Goal: Task Accomplishment & Management: Complete application form

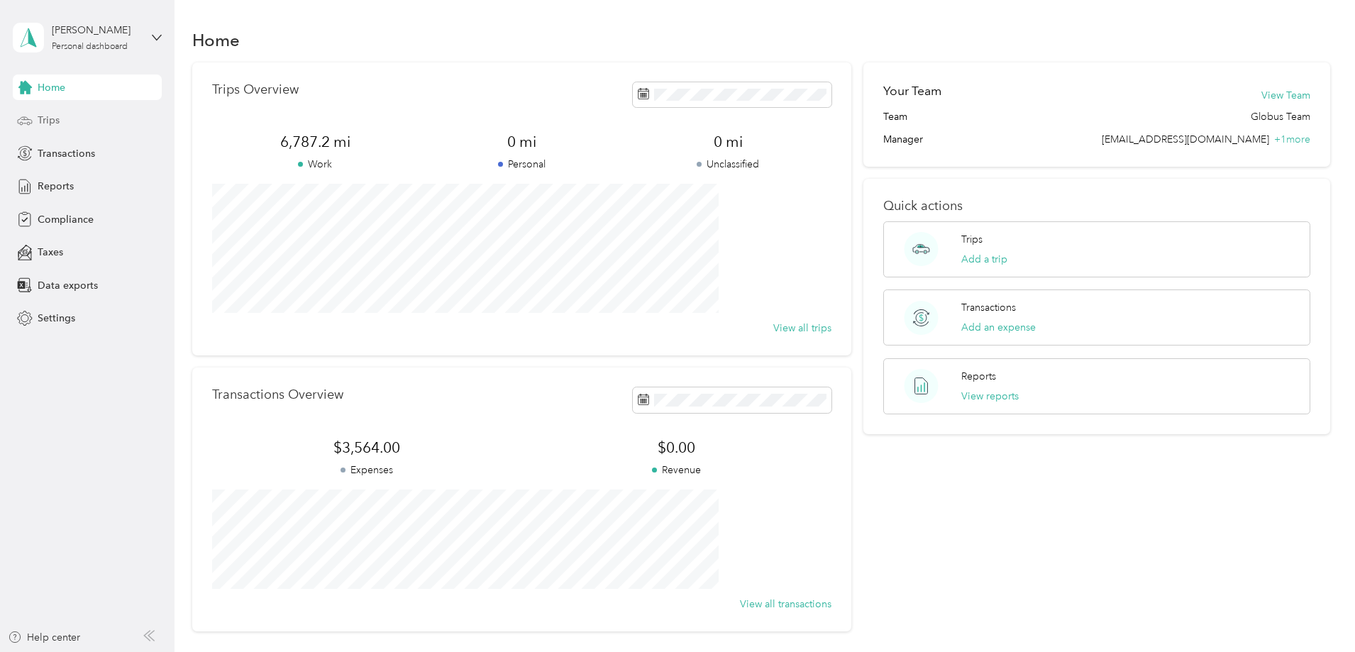
click at [52, 121] on span "Trips" at bounding box center [49, 120] width 22 height 15
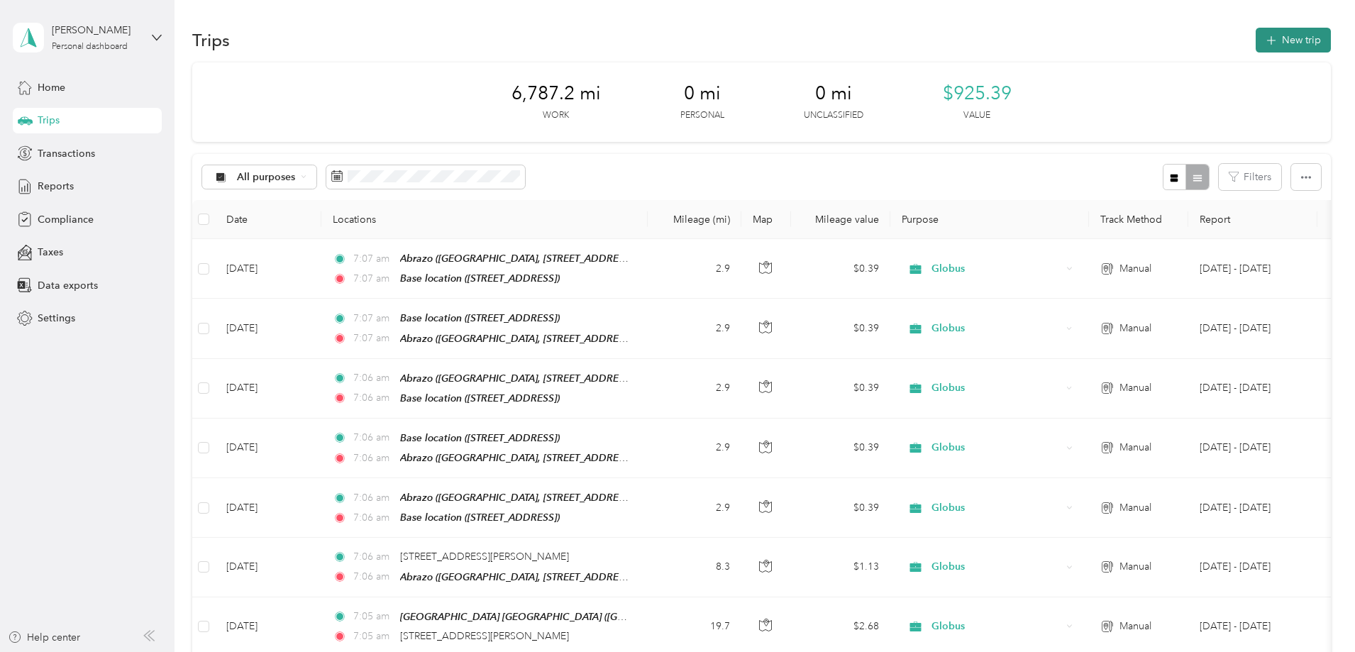
click at [1256, 44] on button "New trip" at bounding box center [1293, 40] width 75 height 25
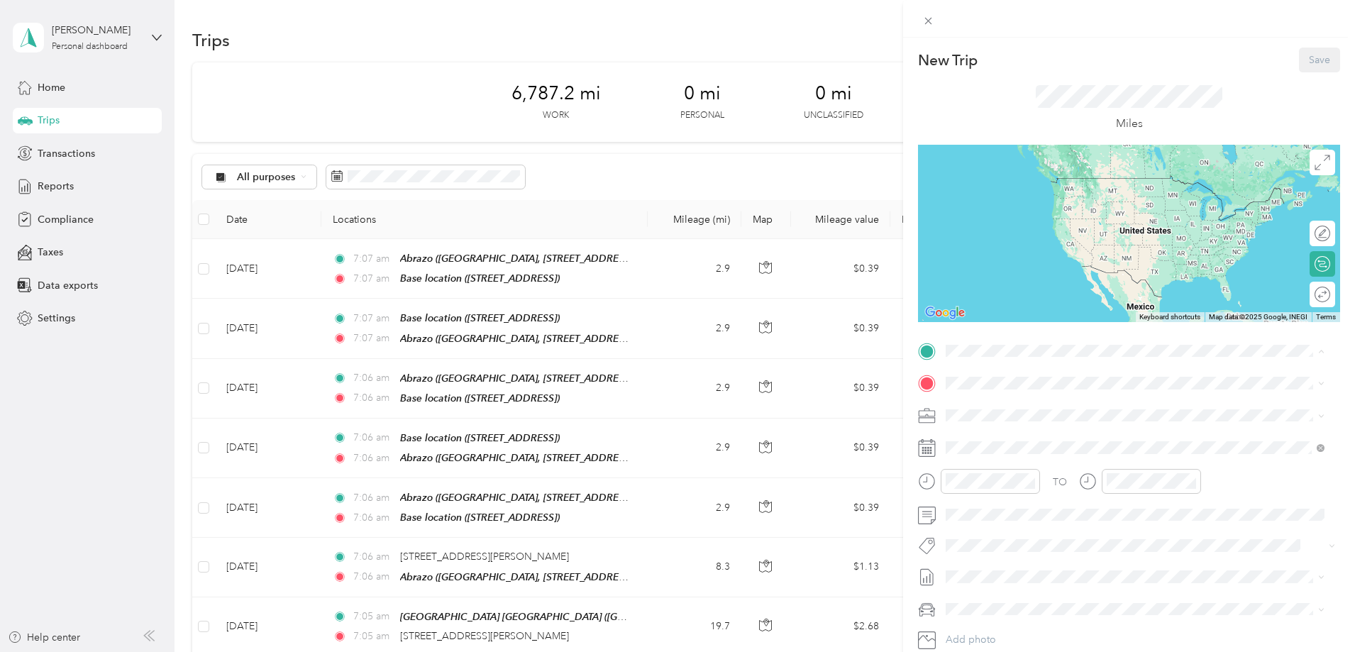
click at [991, 503] on span "[STREET_ADDRESS]" at bounding box center [1018, 498] width 90 height 12
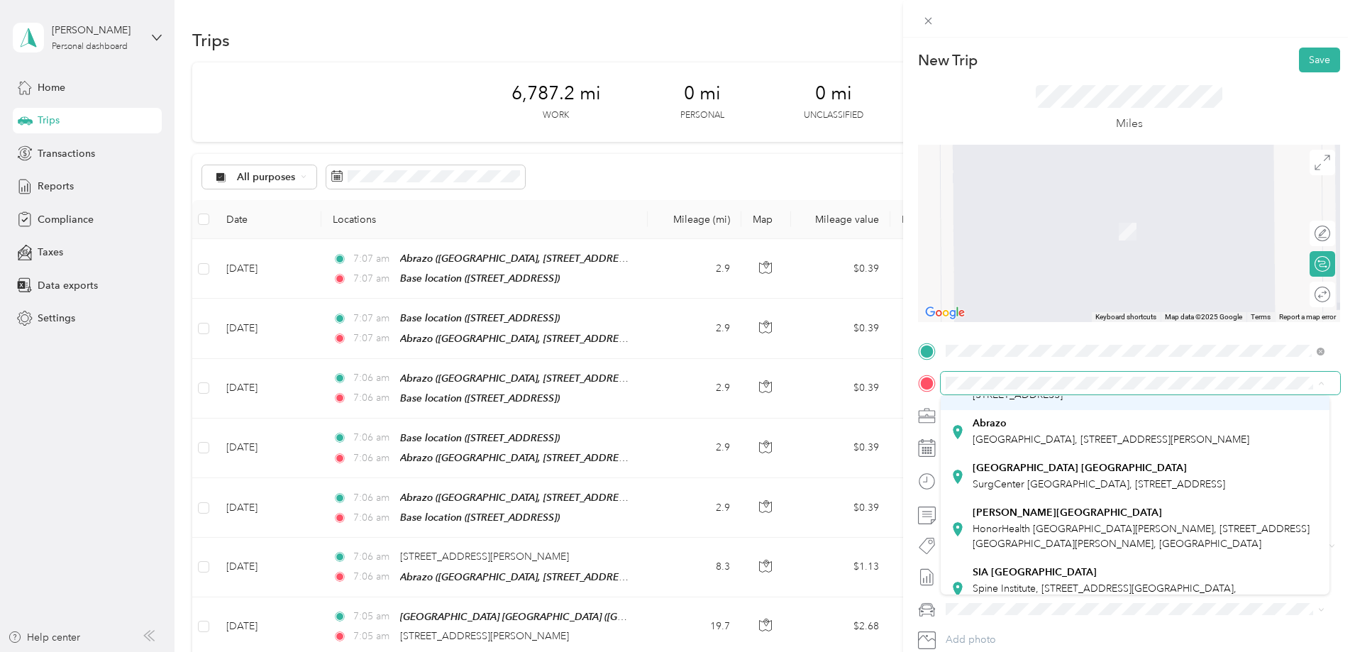
scroll to position [151, 0]
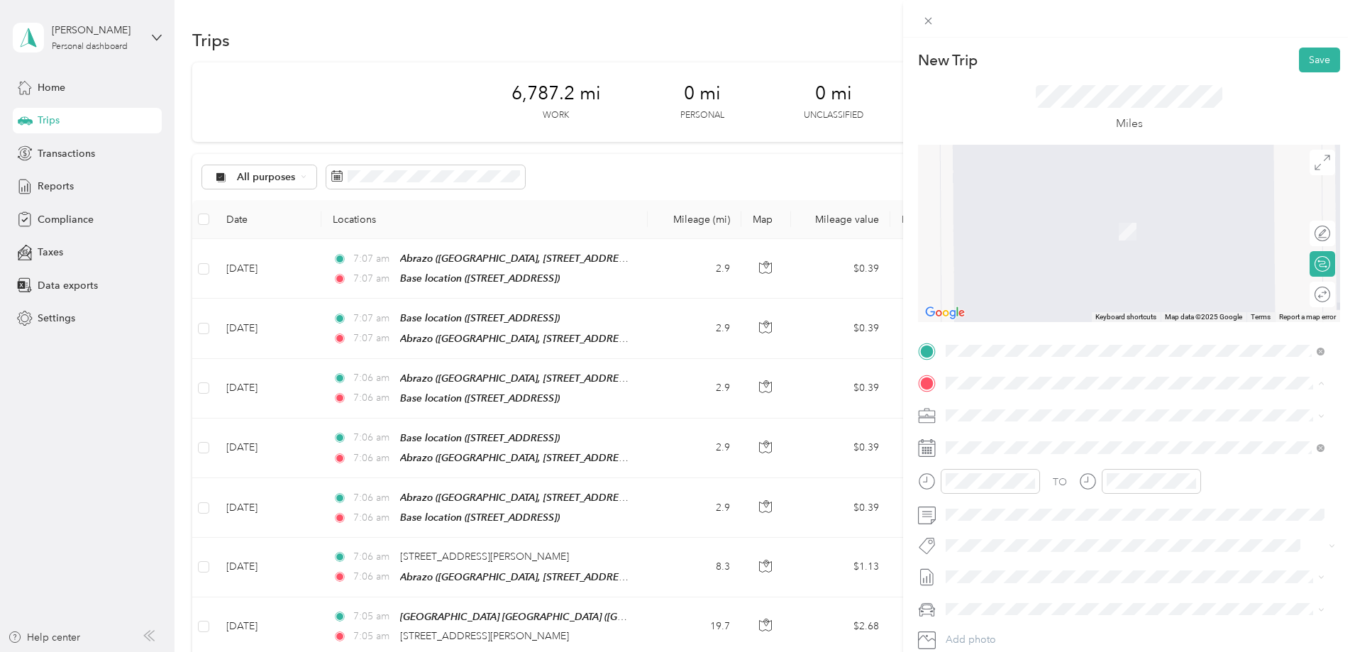
click at [1014, 474] on span "SurgCenter [GEOGRAPHIC_DATA], [STREET_ADDRESS]" at bounding box center [1099, 468] width 253 height 12
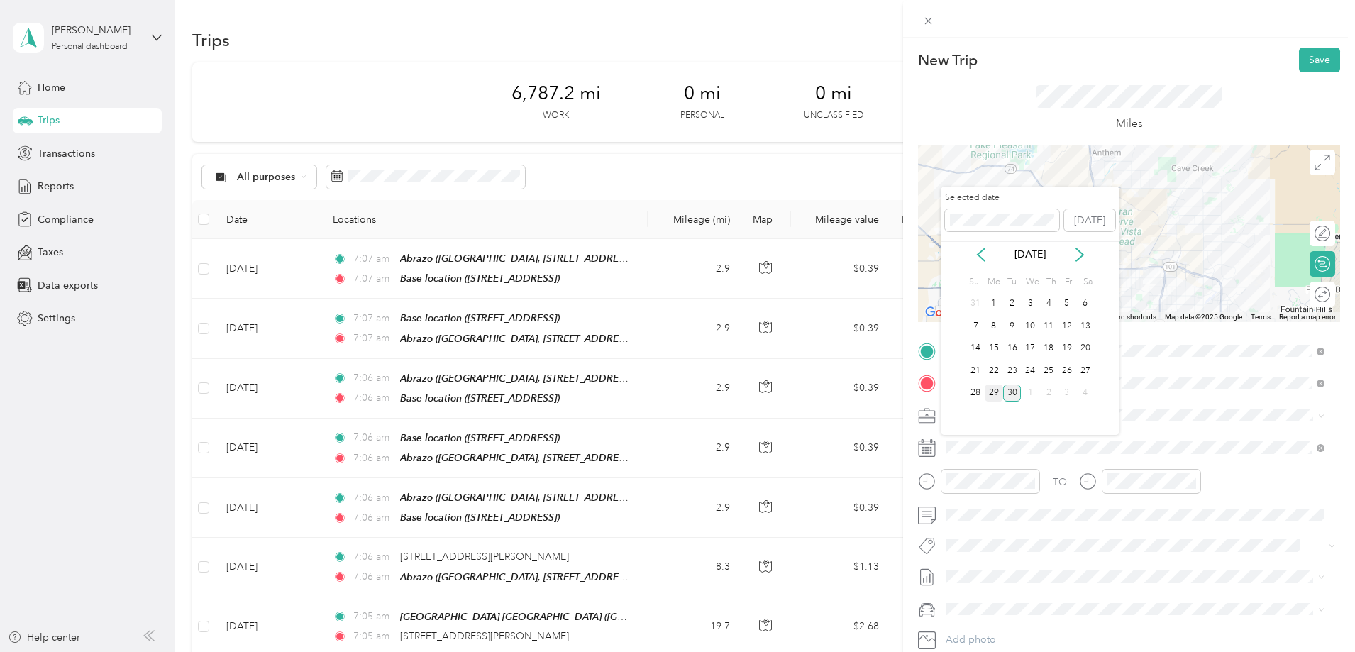
click at [992, 392] on div "29" at bounding box center [994, 393] width 18 height 18
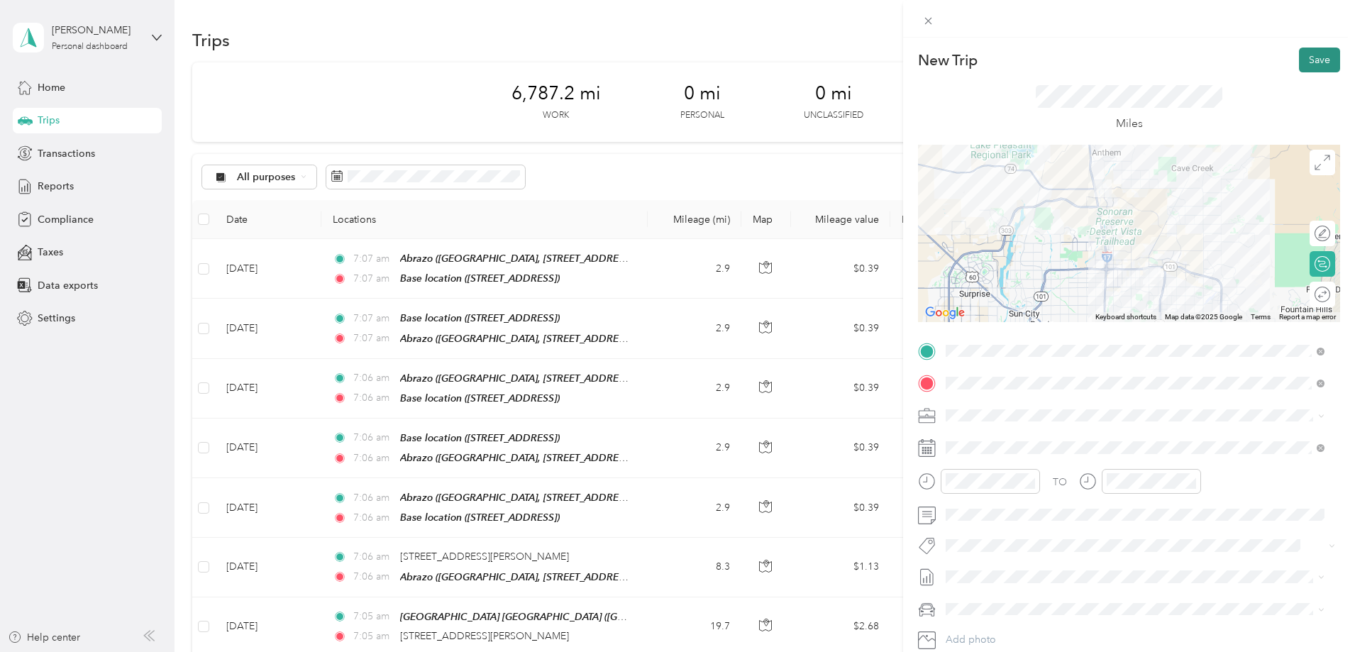
click at [1306, 59] on button "Save" at bounding box center [1319, 60] width 41 height 25
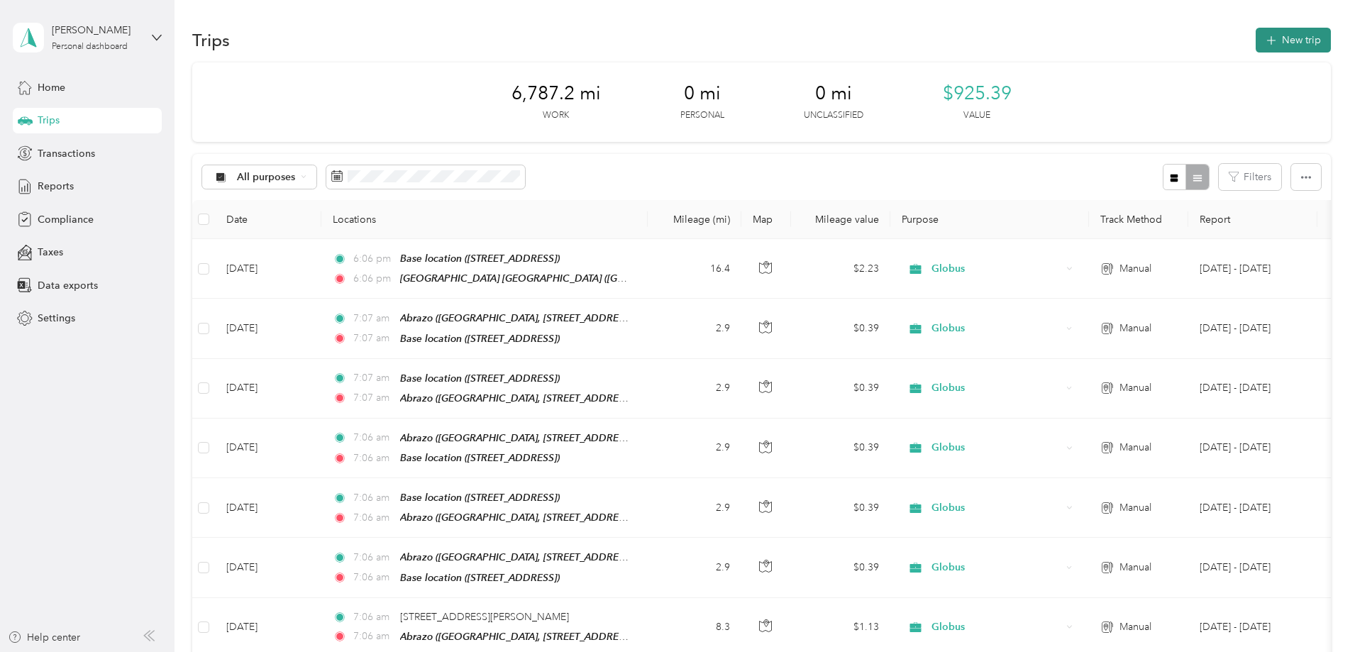
click at [1256, 37] on button "New trip" at bounding box center [1293, 40] width 75 height 25
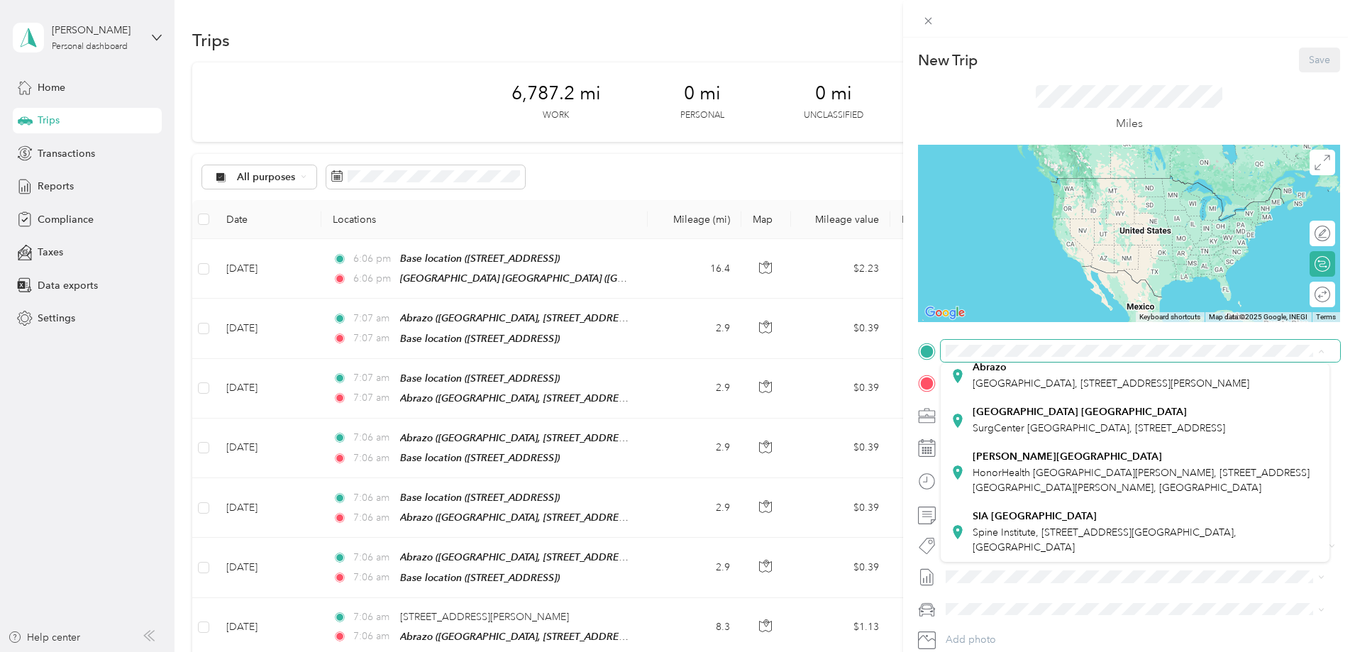
scroll to position [204, 0]
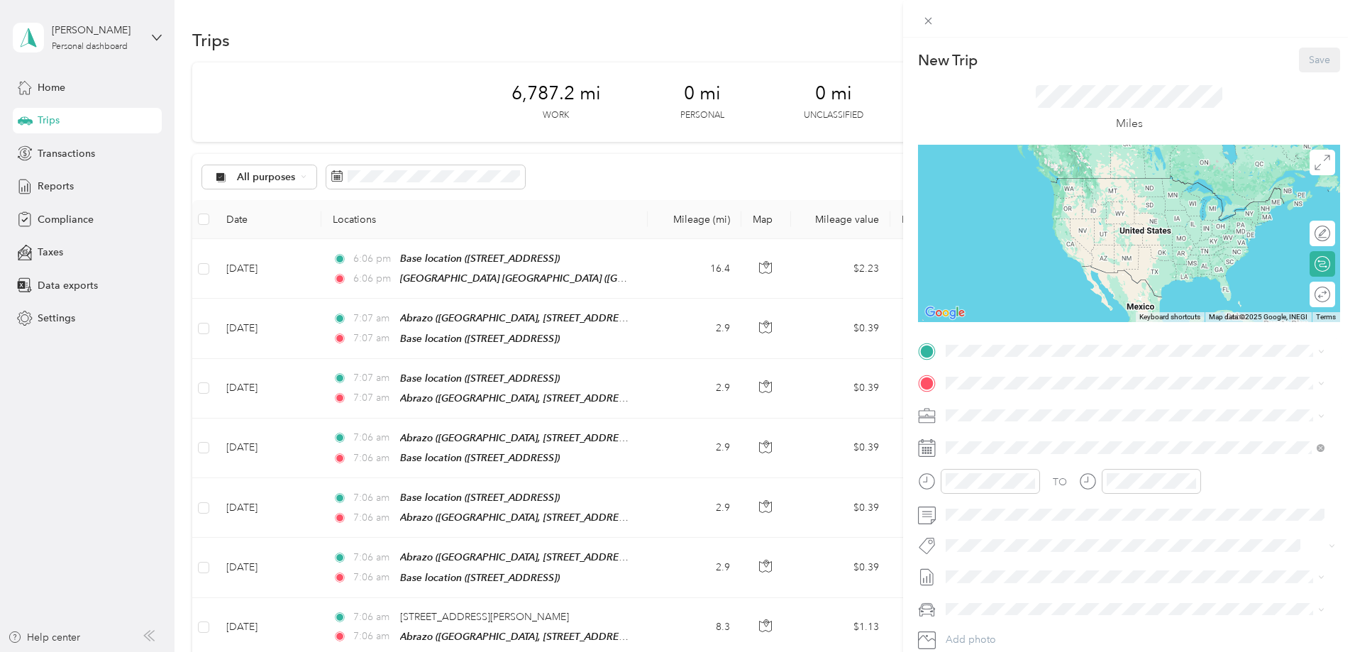
click at [993, 404] on div "[GEOGRAPHIC_DATA] [GEOGRAPHIC_DATA] Northern Phoenix, [STREET_ADDRESS]" at bounding box center [1099, 419] width 253 height 30
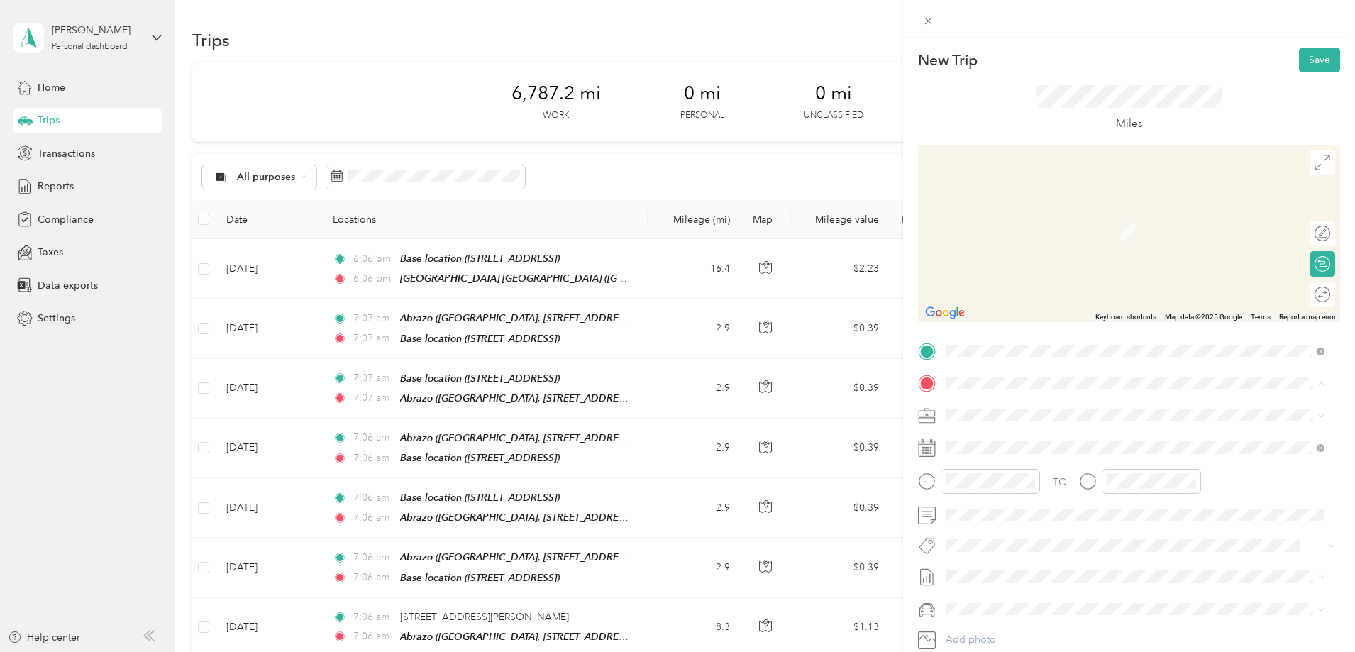
click at [990, 565] on strong "Abrazo" at bounding box center [990, 558] width 34 height 13
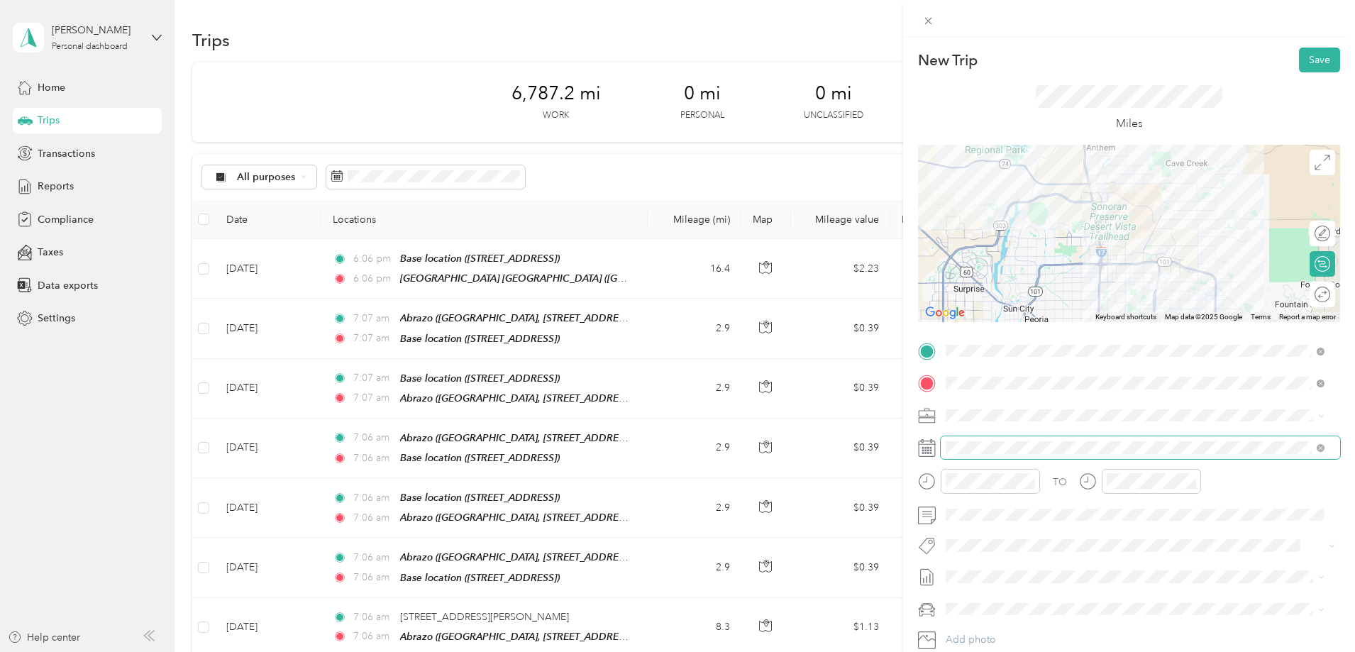
click at [966, 455] on span at bounding box center [1140, 447] width 399 height 23
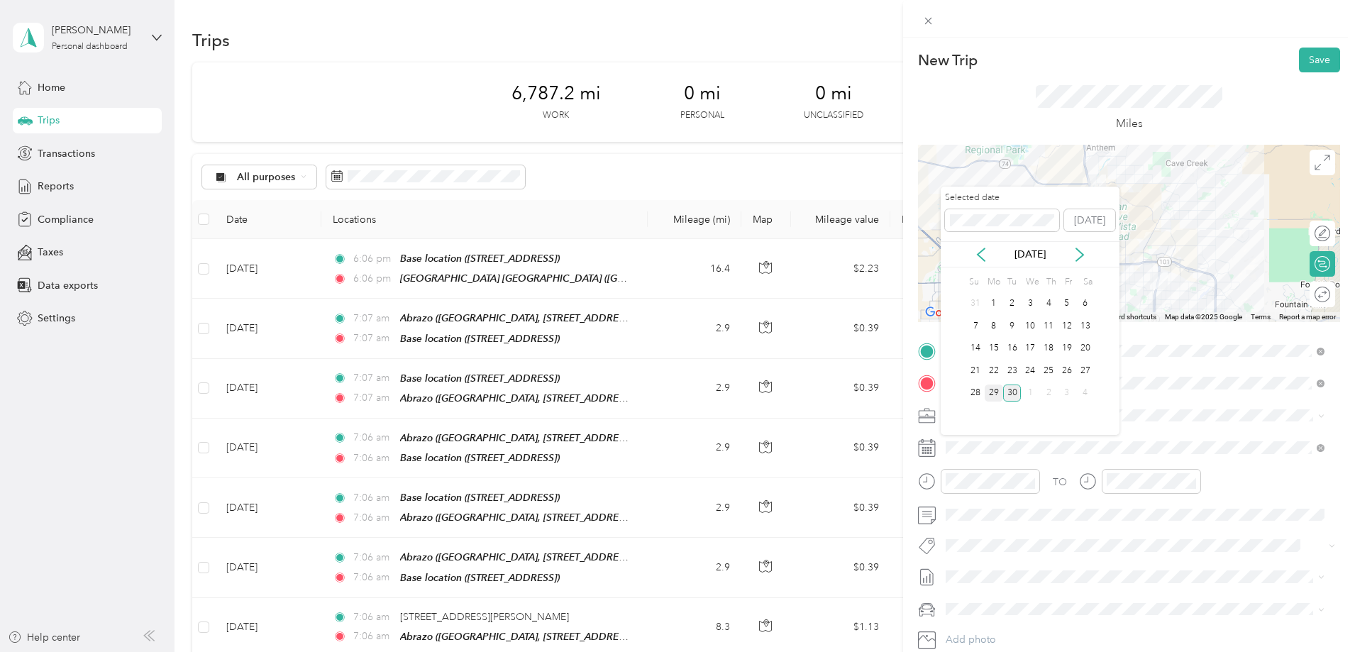
click at [991, 392] on div "29" at bounding box center [994, 393] width 18 height 18
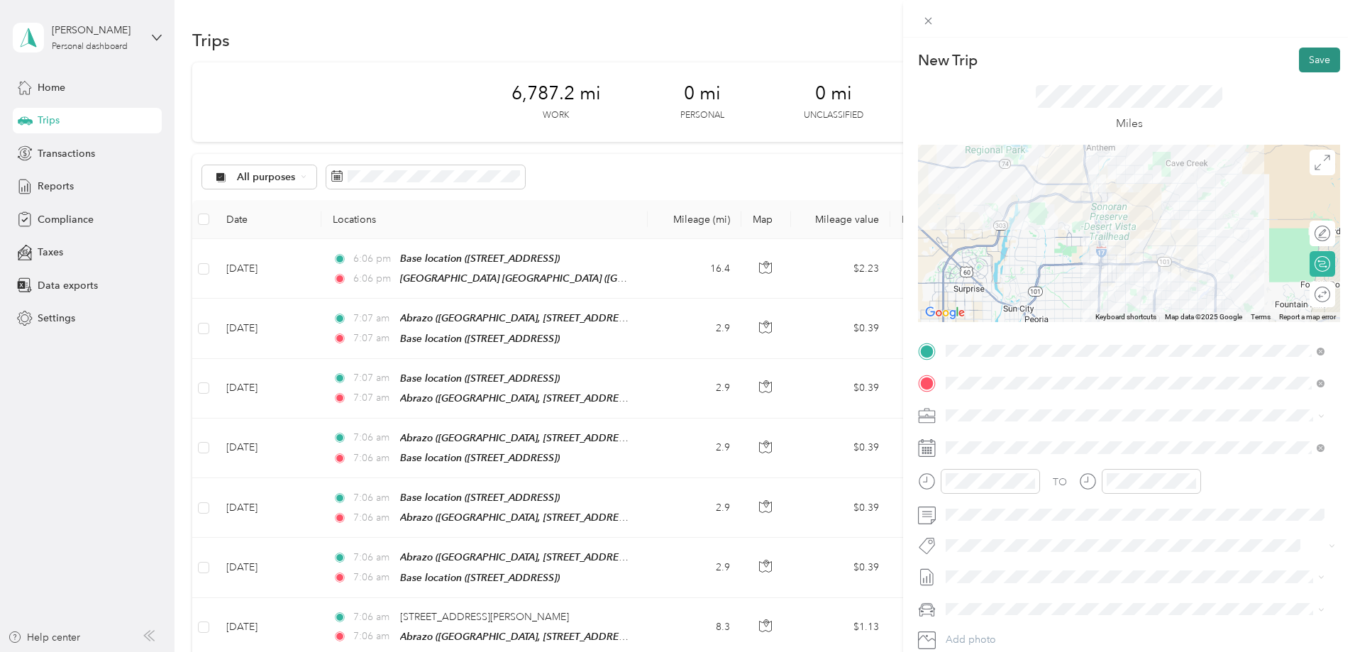
click at [1307, 57] on button "Save" at bounding box center [1319, 60] width 41 height 25
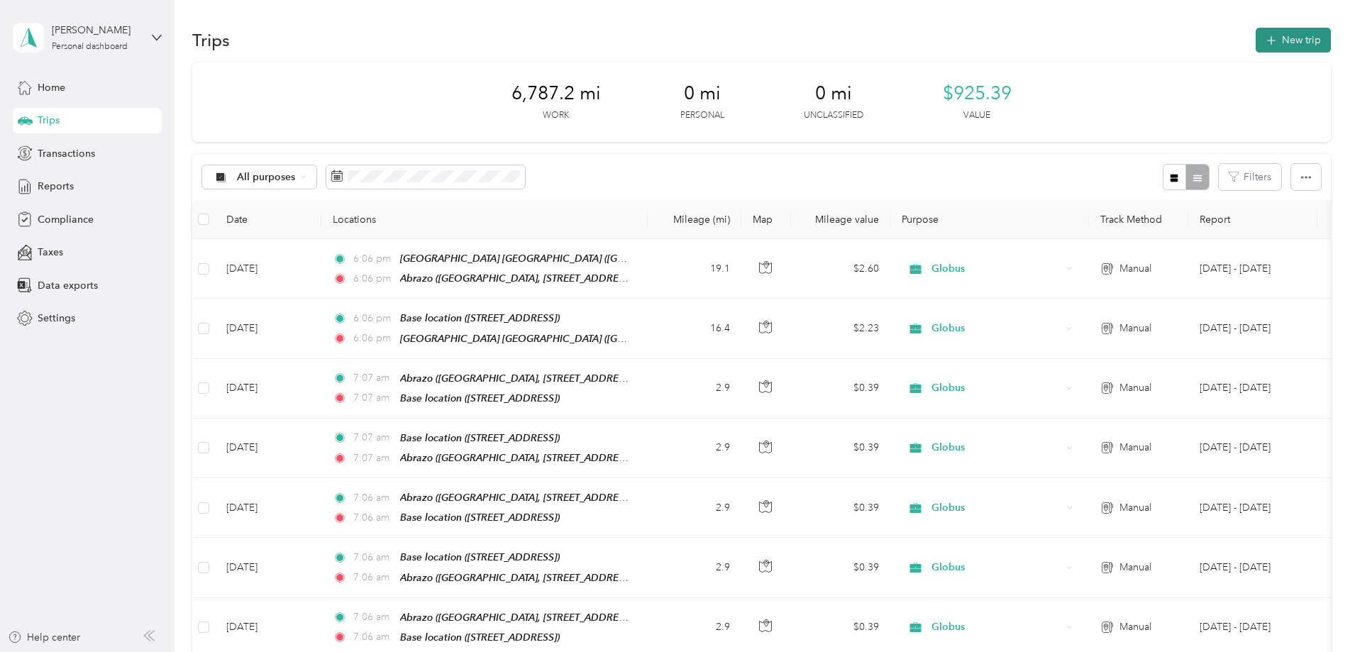
click at [1256, 41] on button "New trip" at bounding box center [1293, 40] width 75 height 25
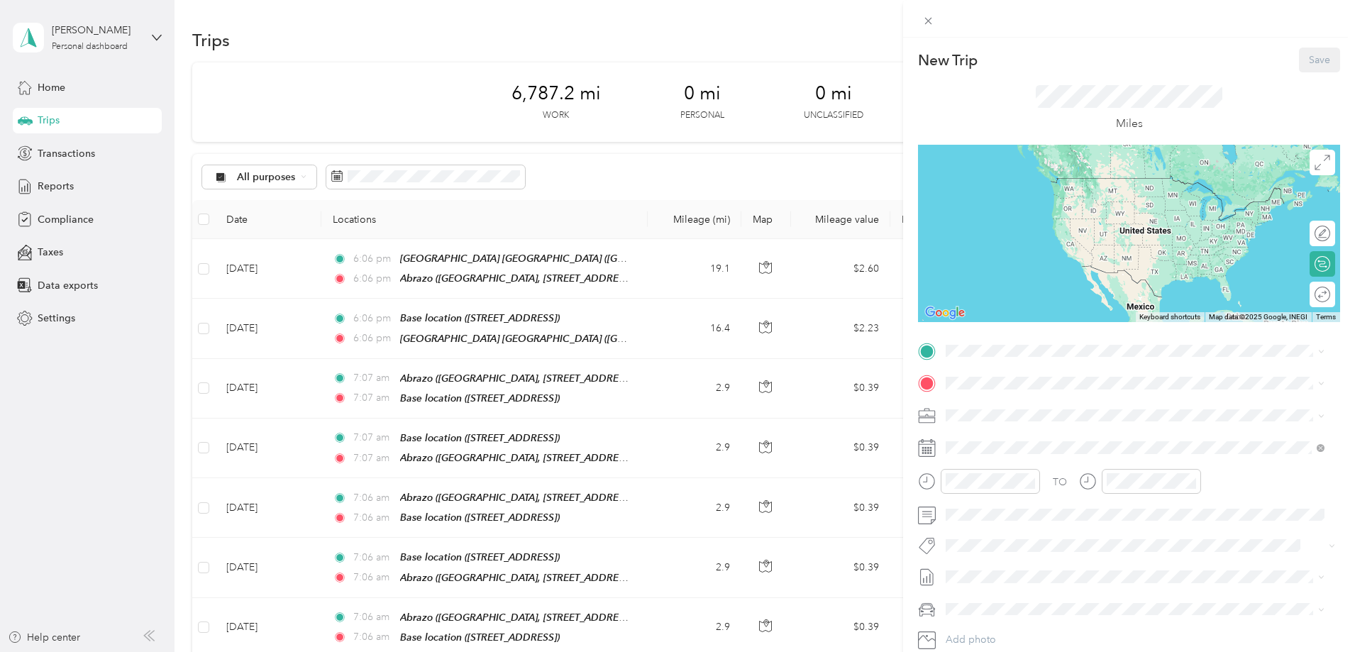
click at [966, 337] on div "New Trip Save This trip cannot be edited because it is either under review, app…" at bounding box center [1129, 365] width 422 height 635
click at [989, 533] on strong "Abrazo" at bounding box center [990, 526] width 34 height 13
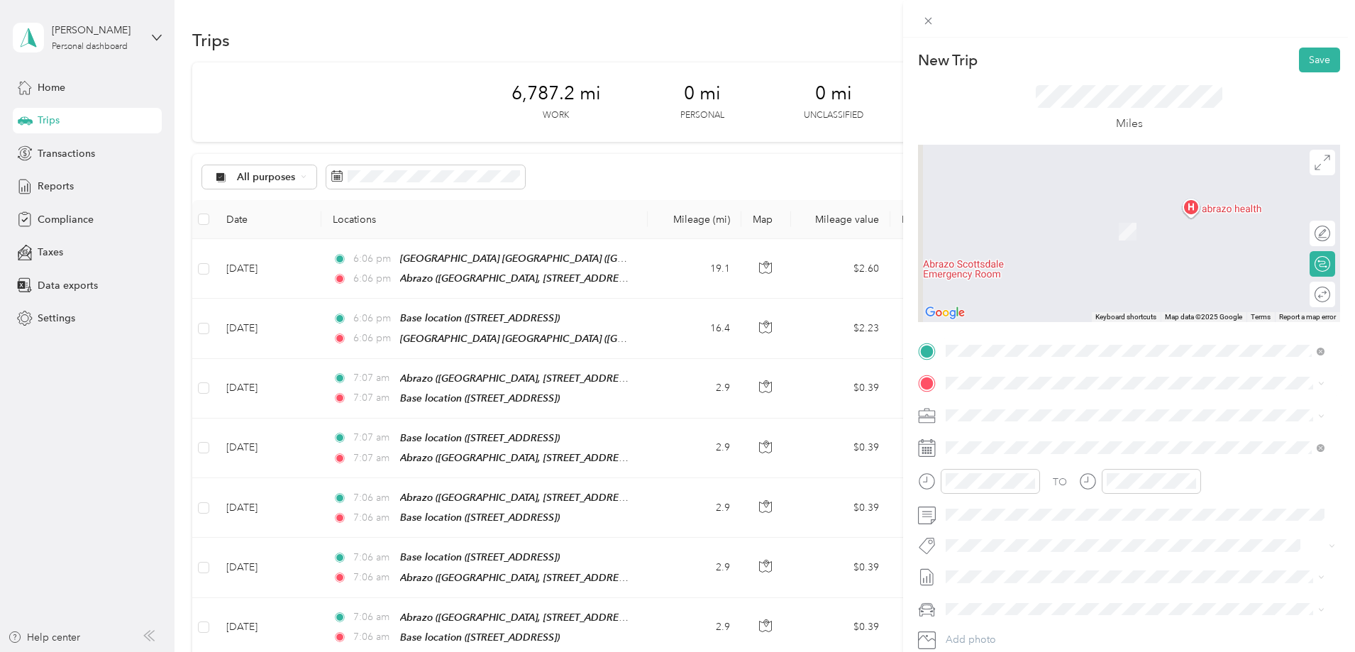
click at [995, 516] on strong "Base location" at bounding box center [1004, 513] width 63 height 13
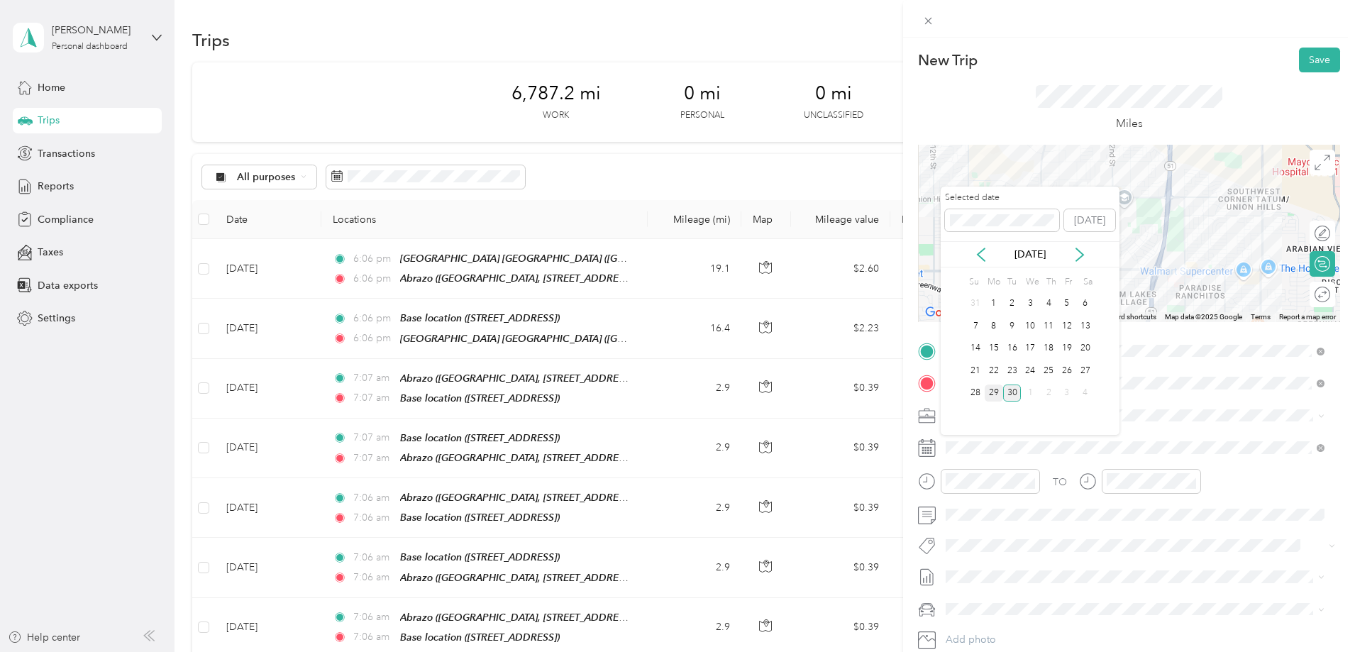
click at [990, 390] on div "29" at bounding box center [994, 393] width 18 height 18
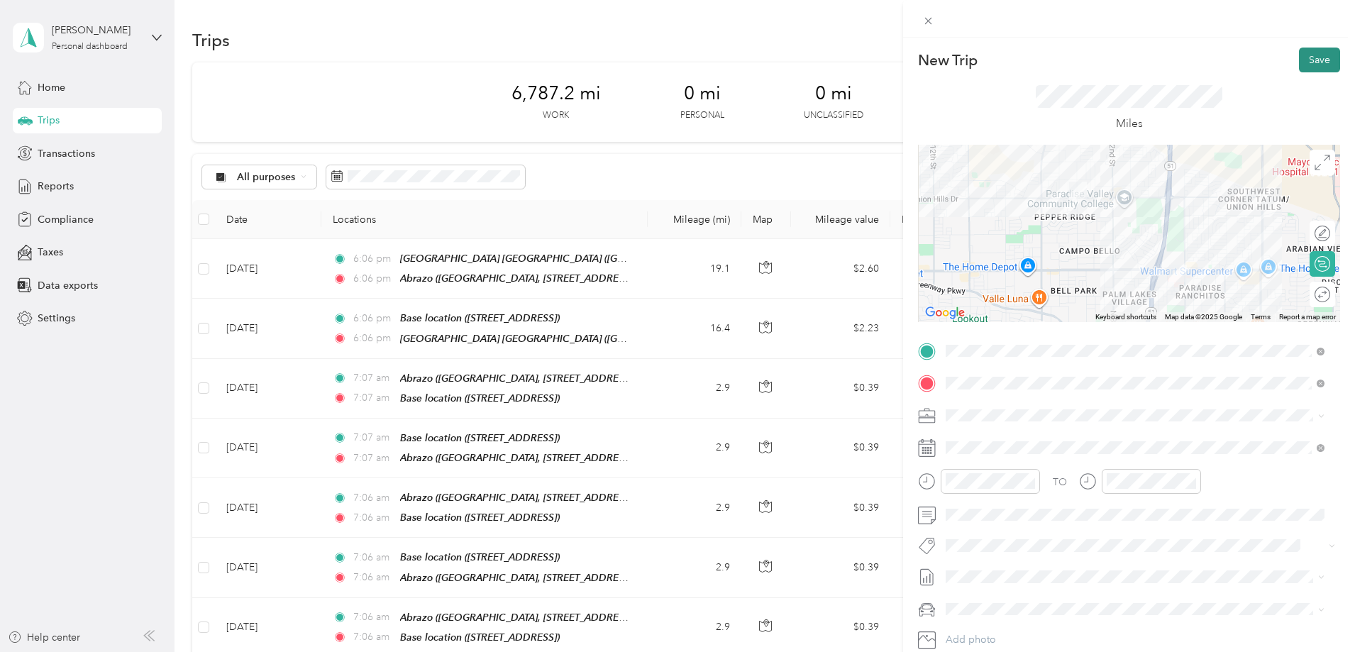
click at [1307, 55] on button "Save" at bounding box center [1319, 60] width 41 height 25
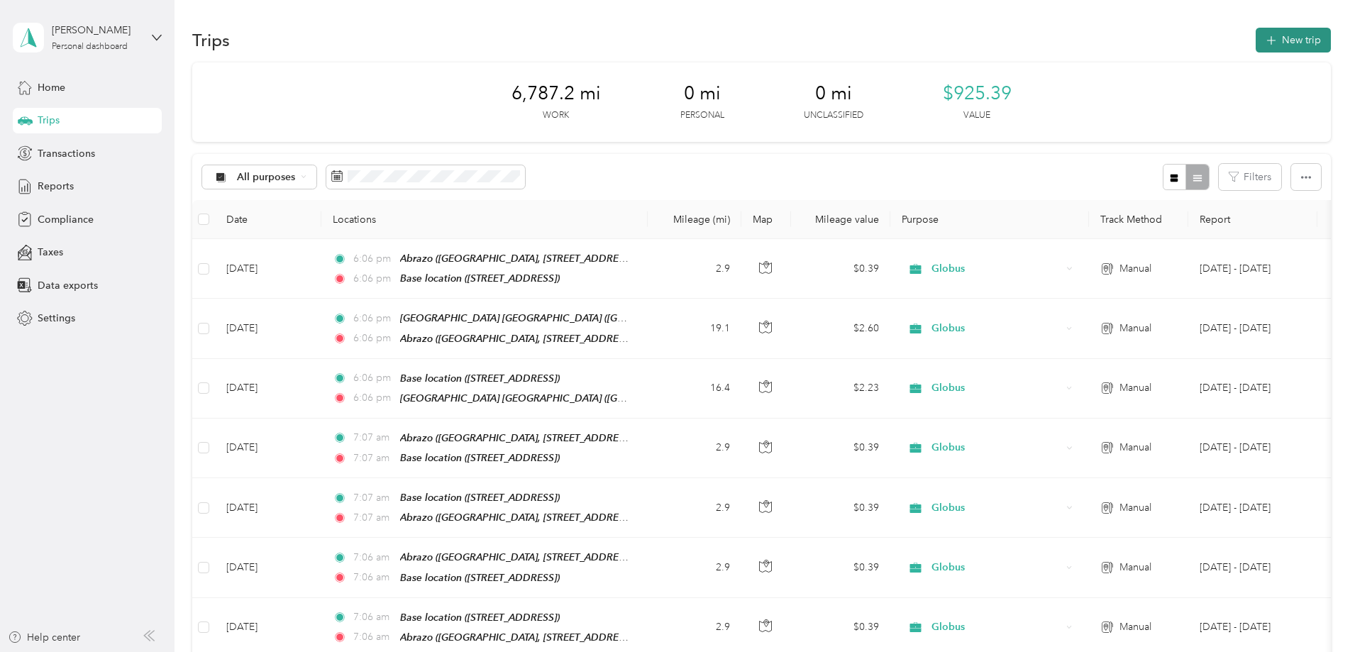
click at [1256, 42] on button "New trip" at bounding box center [1293, 40] width 75 height 25
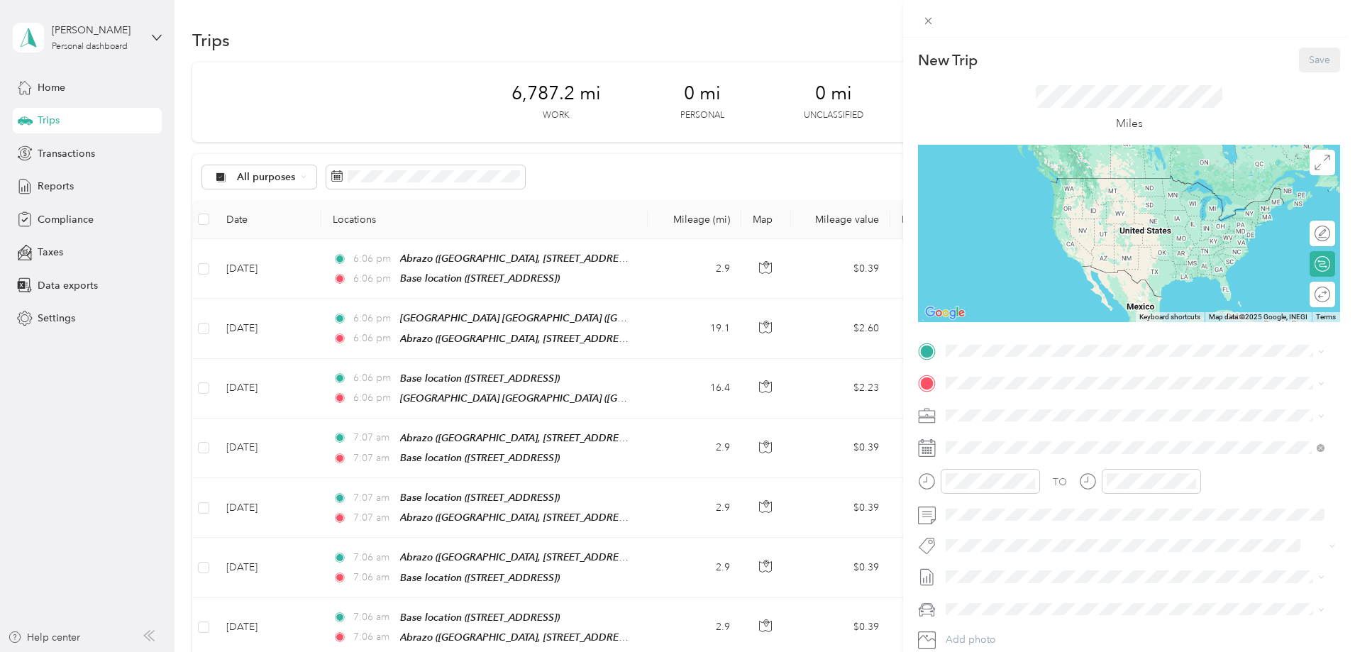
click at [978, 497] on span "[STREET_ADDRESS]" at bounding box center [1018, 498] width 90 height 12
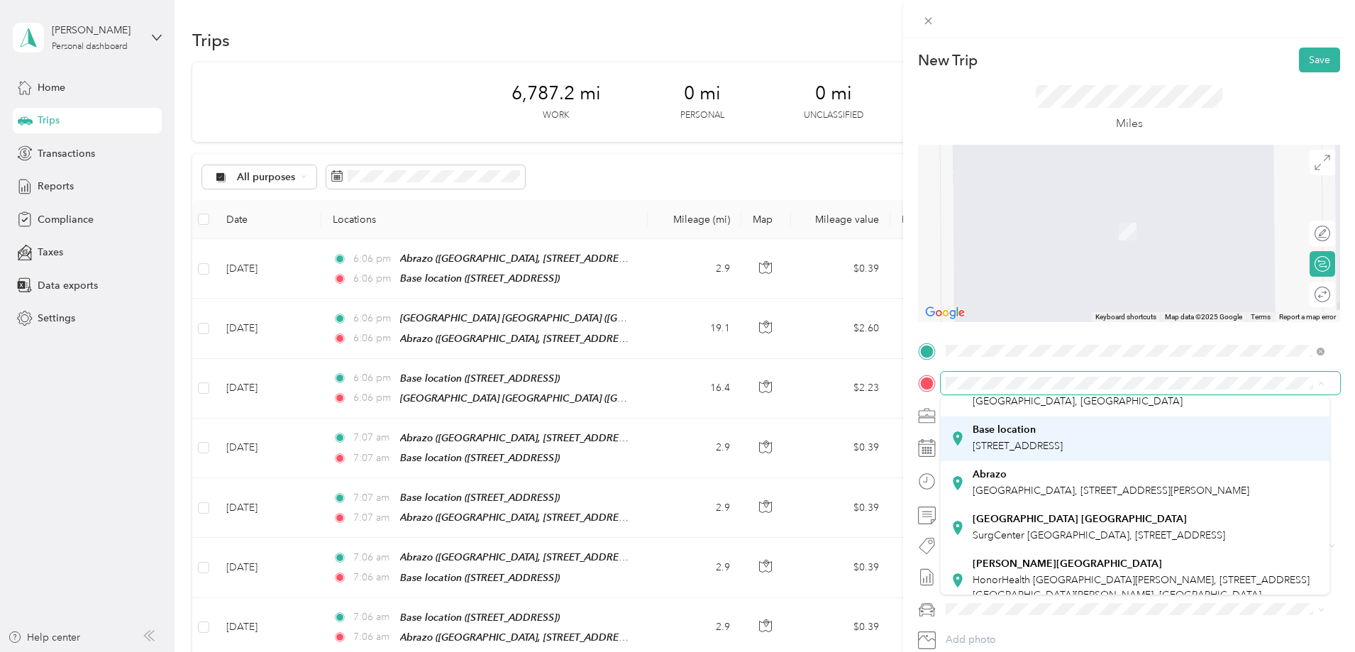
scroll to position [89, 0]
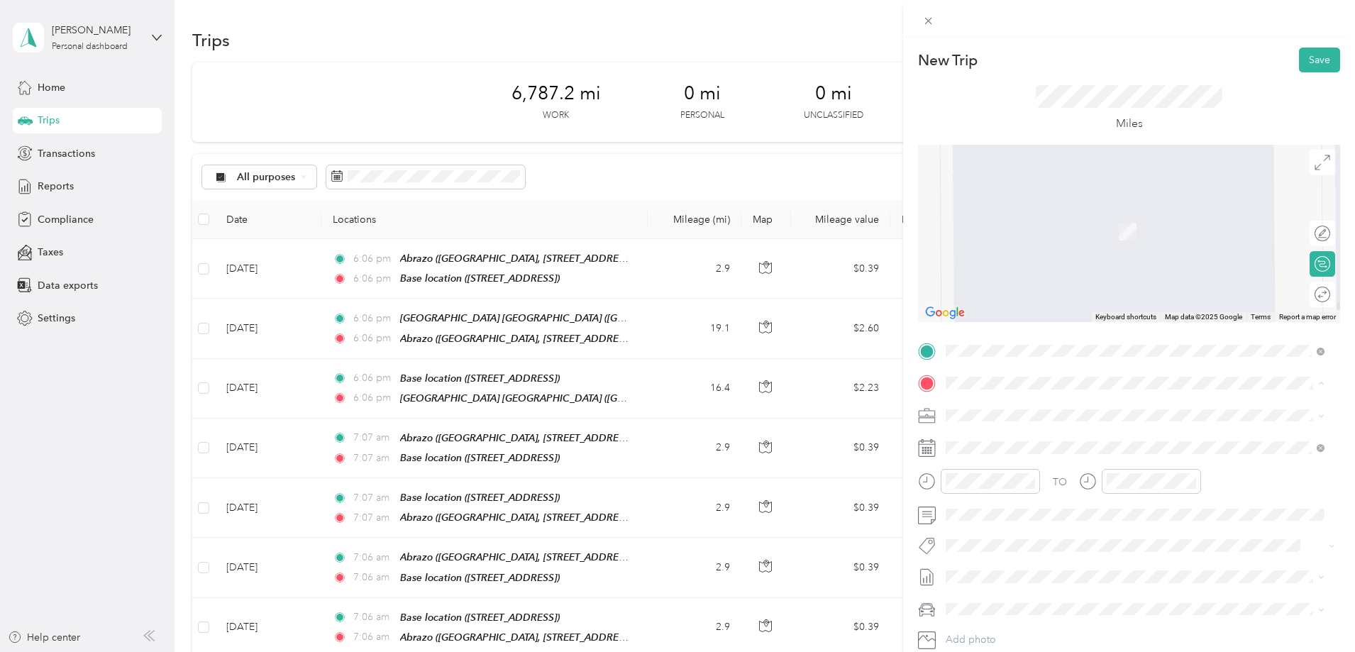
click at [991, 536] on span "SurgCenter [GEOGRAPHIC_DATA], [STREET_ADDRESS]" at bounding box center [1099, 530] width 253 height 12
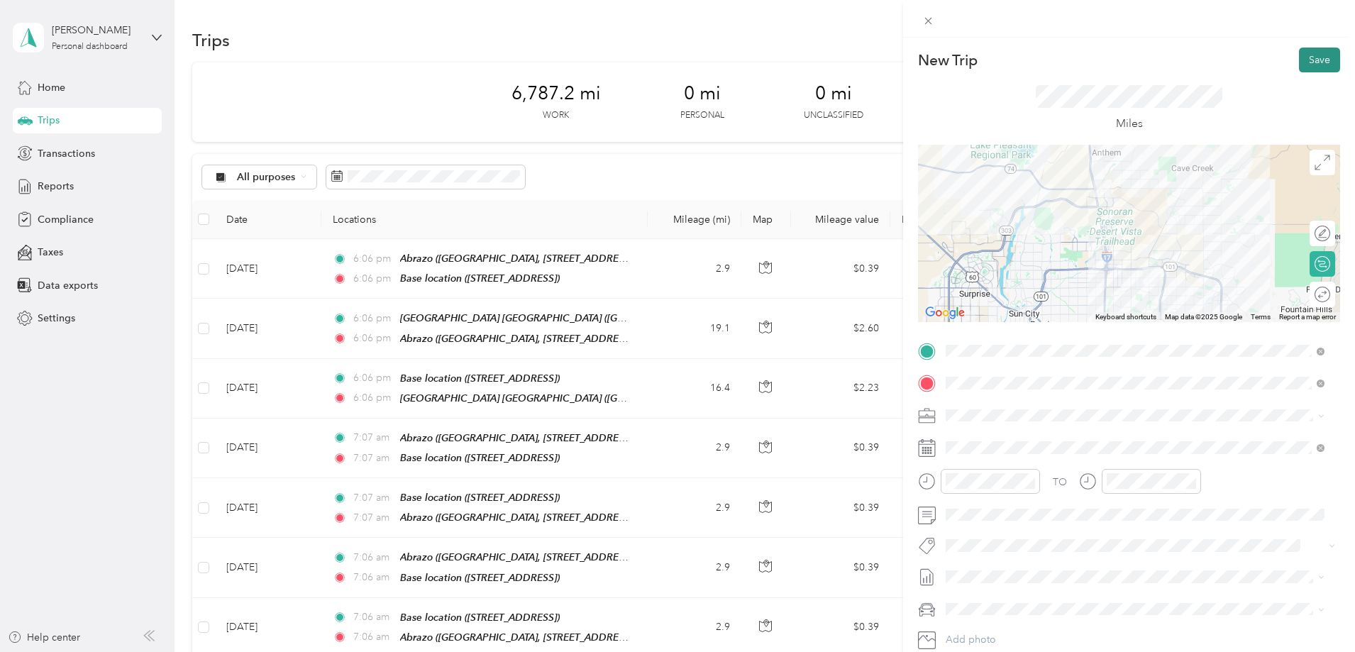
click at [1310, 53] on button "Save" at bounding box center [1319, 60] width 41 height 25
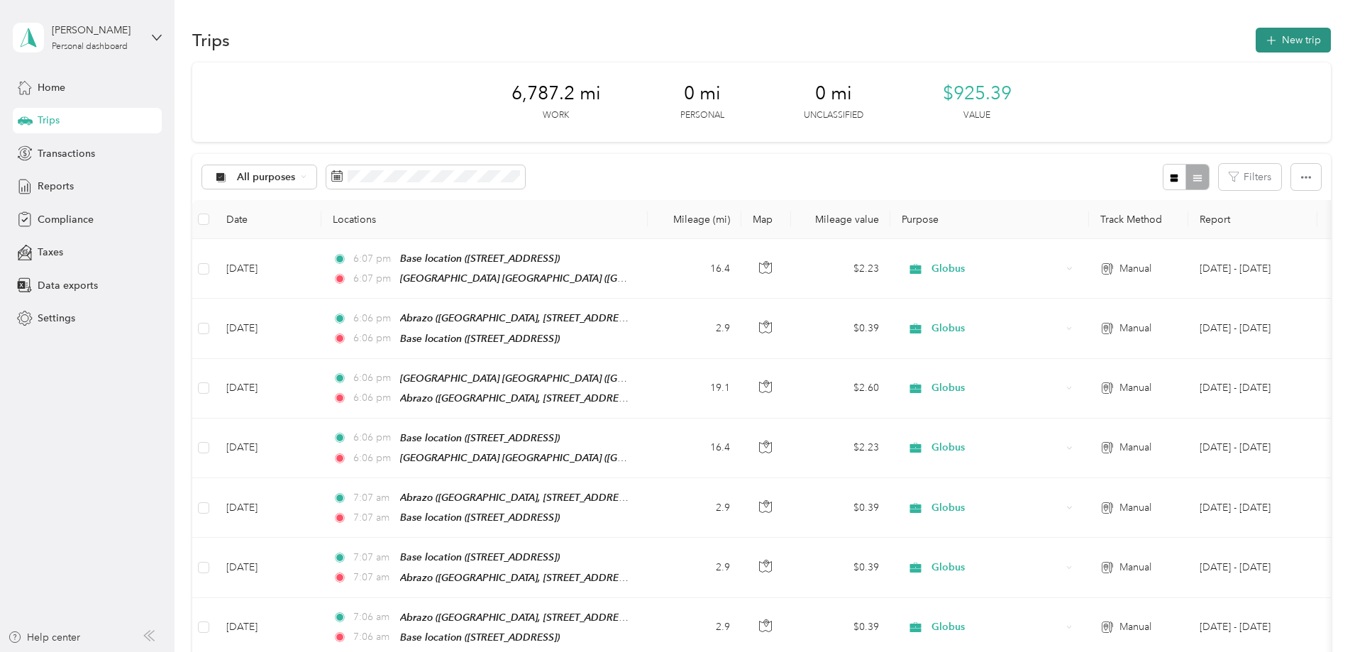
click at [1256, 33] on button "New trip" at bounding box center [1293, 40] width 75 height 25
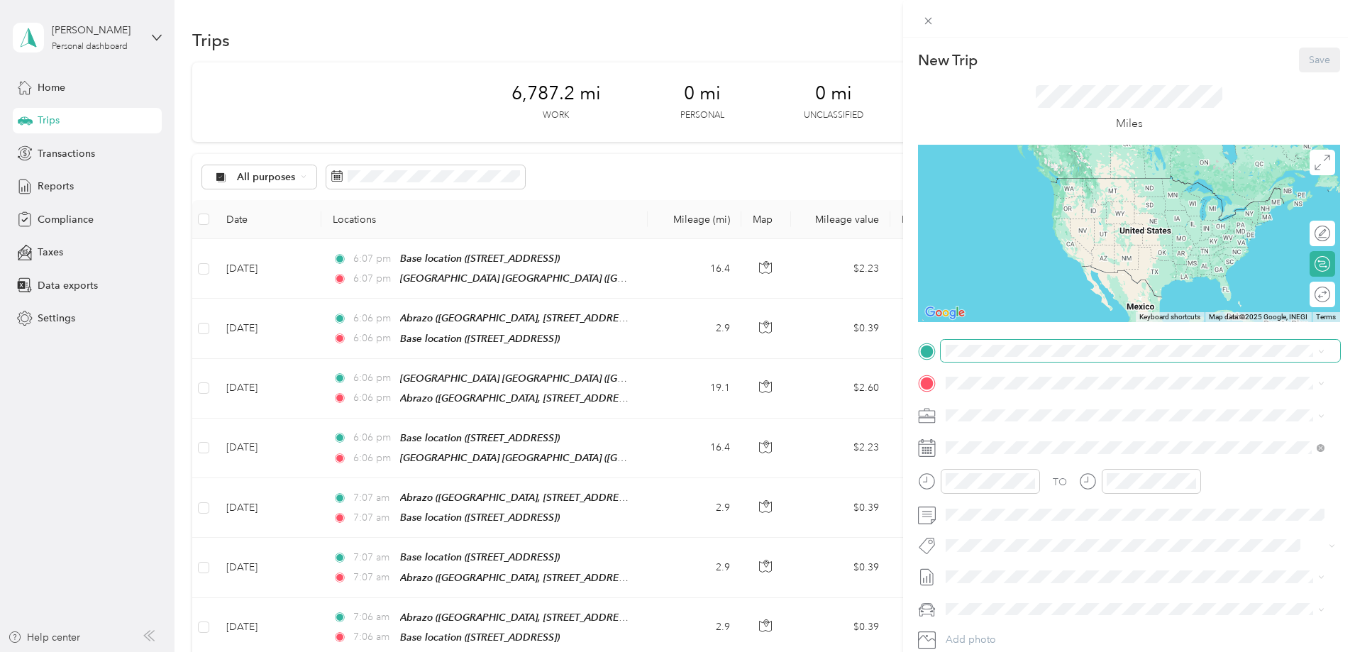
click at [983, 342] on span at bounding box center [1140, 351] width 399 height 23
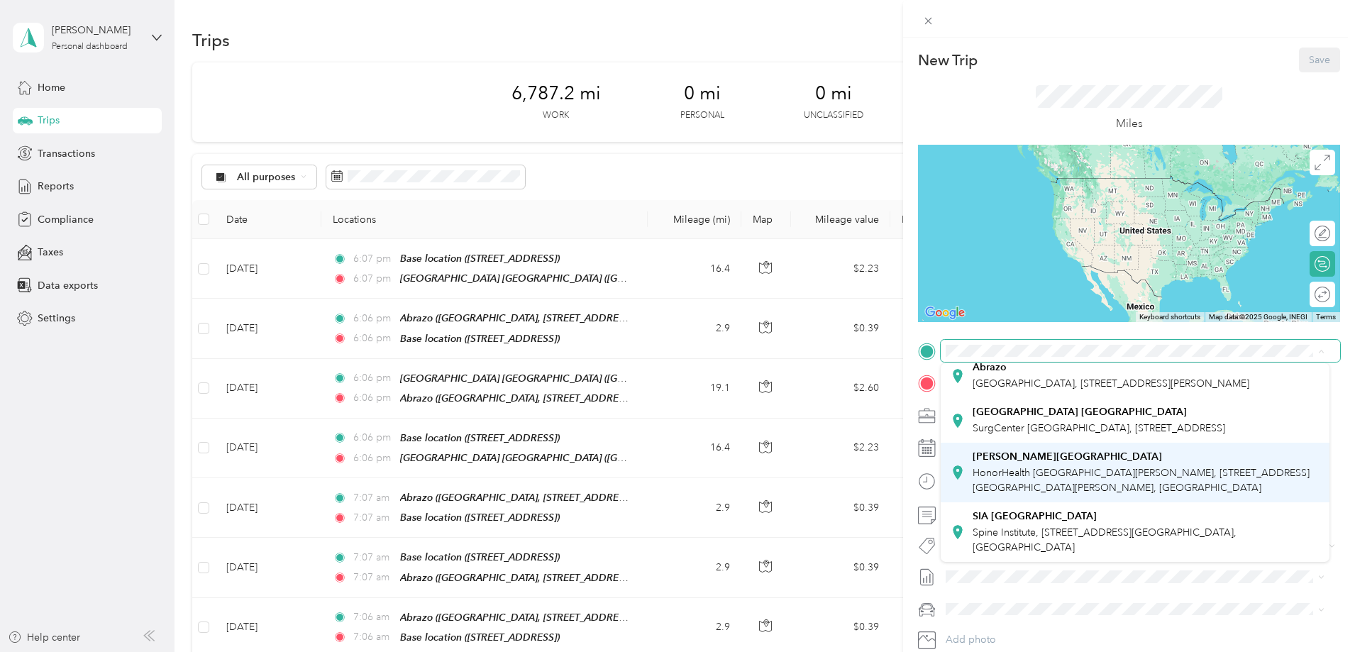
scroll to position [183, 0]
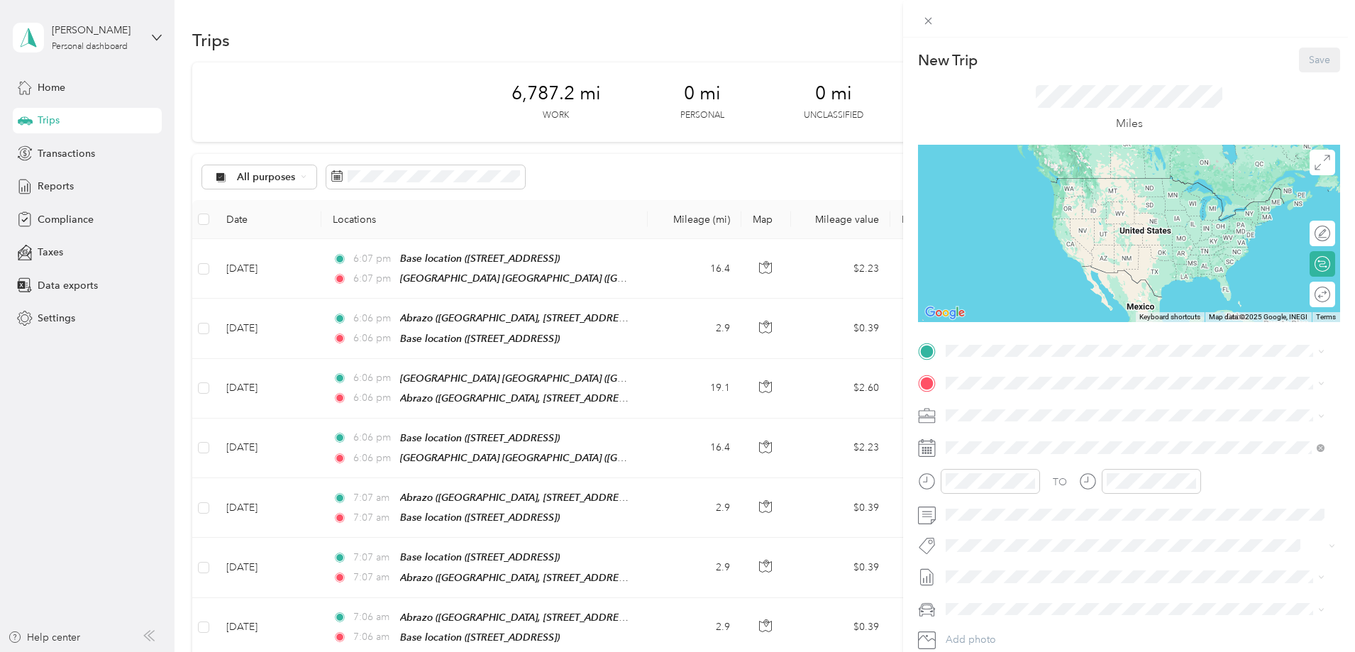
click at [1029, 430] on span "SurgCenter [GEOGRAPHIC_DATA], [STREET_ADDRESS]" at bounding box center [1099, 424] width 253 height 12
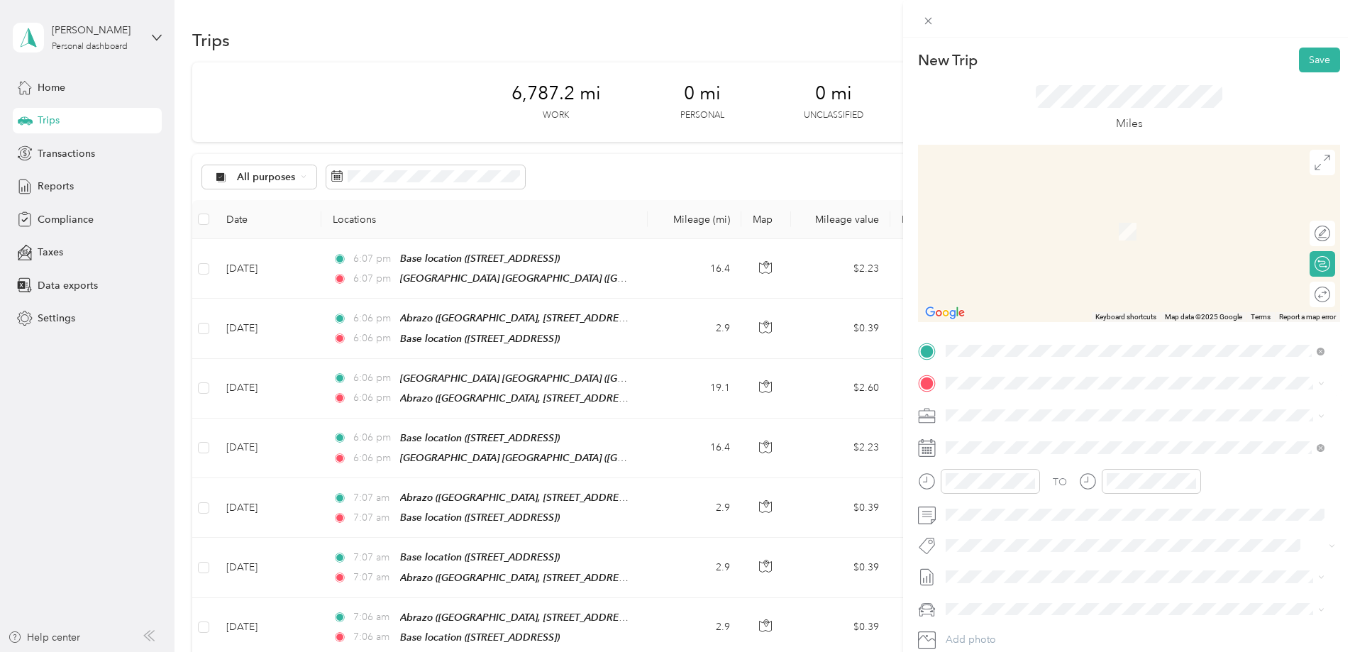
click at [1009, 464] on span "HonorHealth Scottsdale [PERSON_NAME][GEOGRAPHIC_DATA], [STREET_ADDRESS][PERSON_…" at bounding box center [1131, 469] width 316 height 42
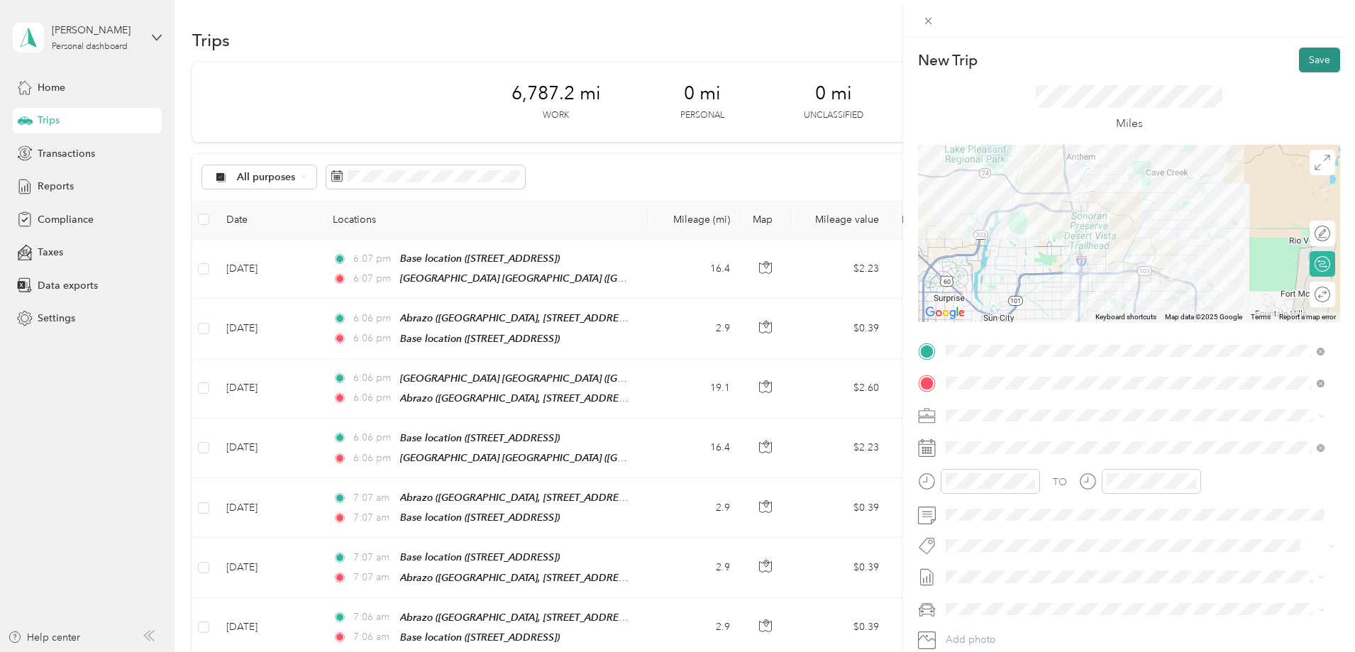
click at [1305, 61] on button "Save" at bounding box center [1319, 60] width 41 height 25
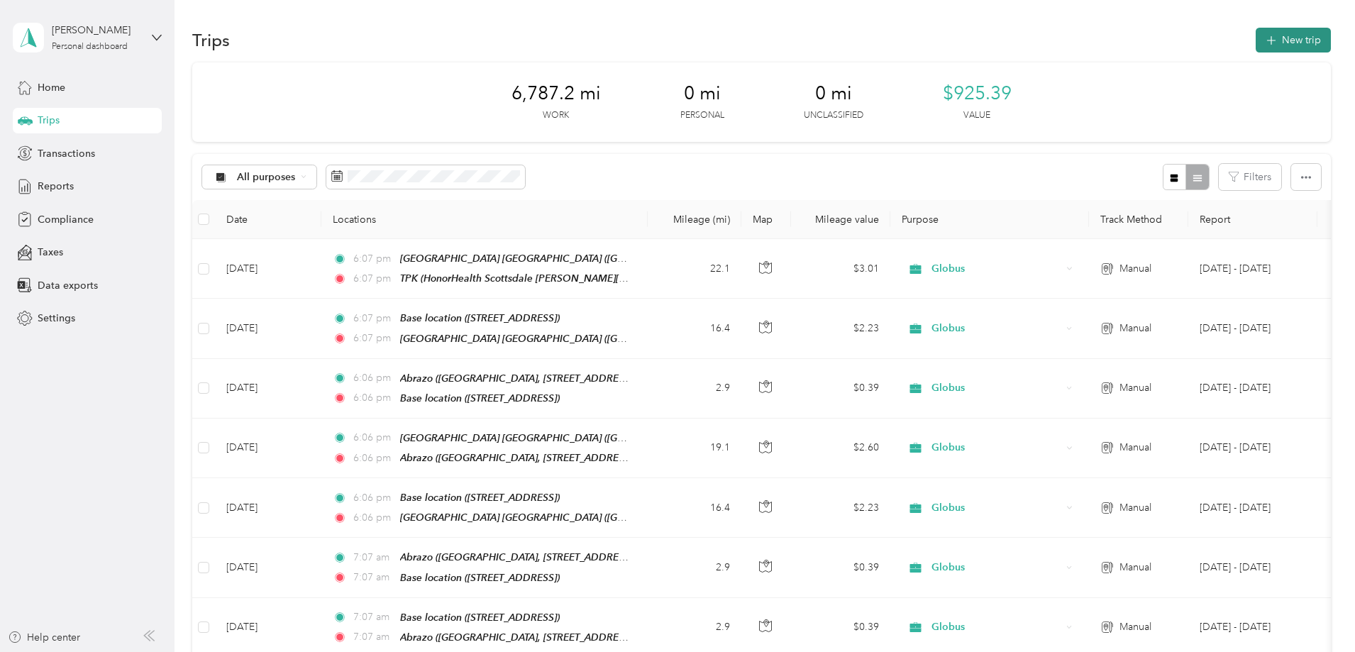
click at [1256, 49] on button "New trip" at bounding box center [1293, 40] width 75 height 25
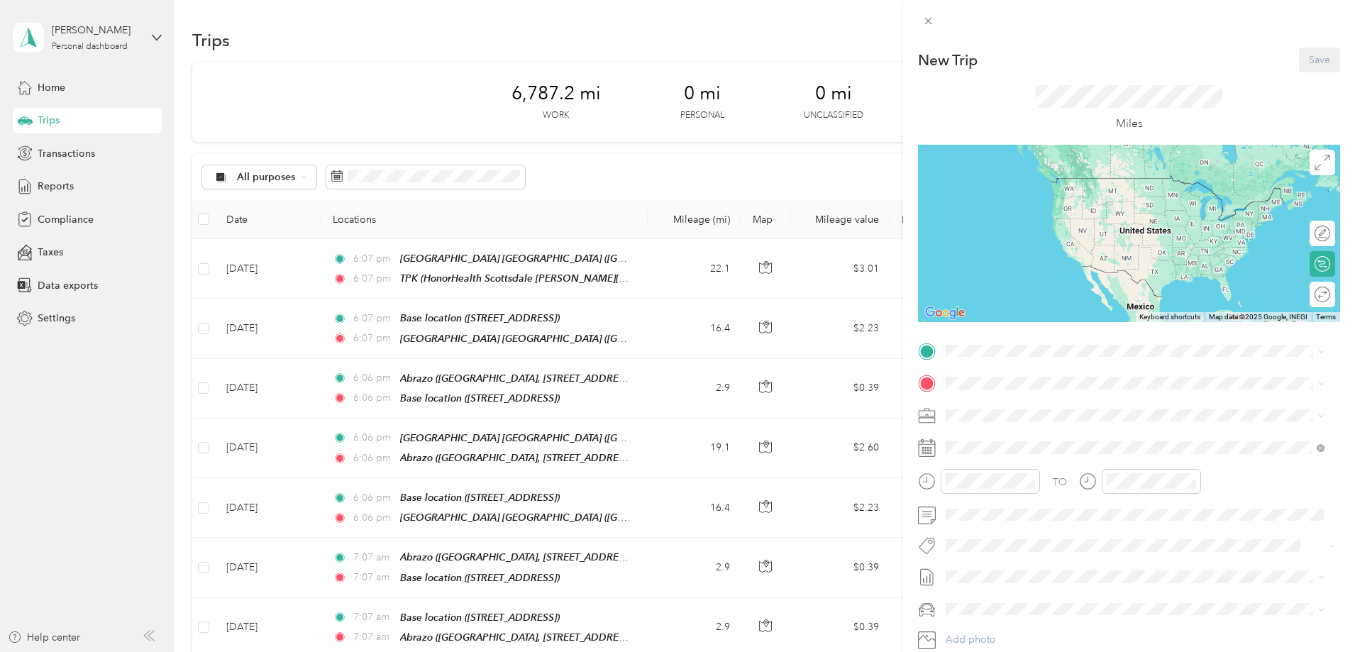
click at [981, 420] on span "HonorHealth Scottsdale [PERSON_NAME][GEOGRAPHIC_DATA], [STREET_ADDRESS][PERSON_…" at bounding box center [1131, 437] width 316 height 42
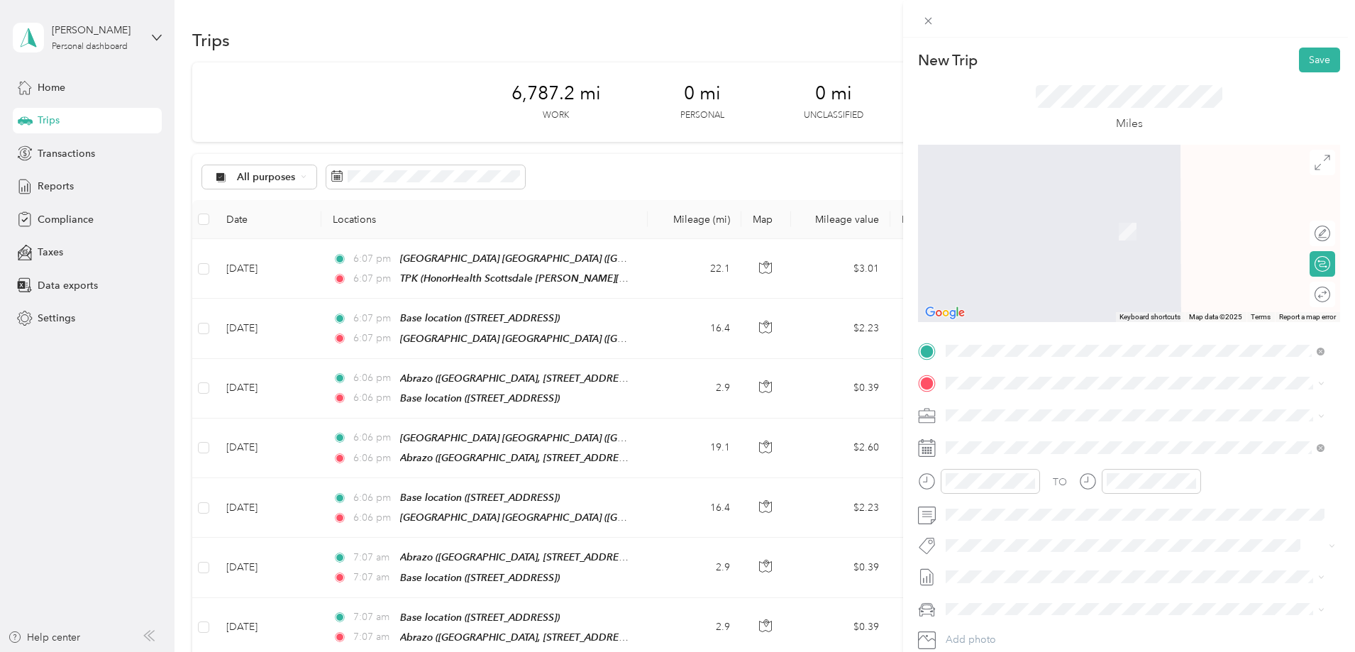
click at [997, 577] on div "Abrazo [GEOGRAPHIC_DATA], [STREET_ADDRESS][PERSON_NAME]" at bounding box center [1111, 563] width 277 height 30
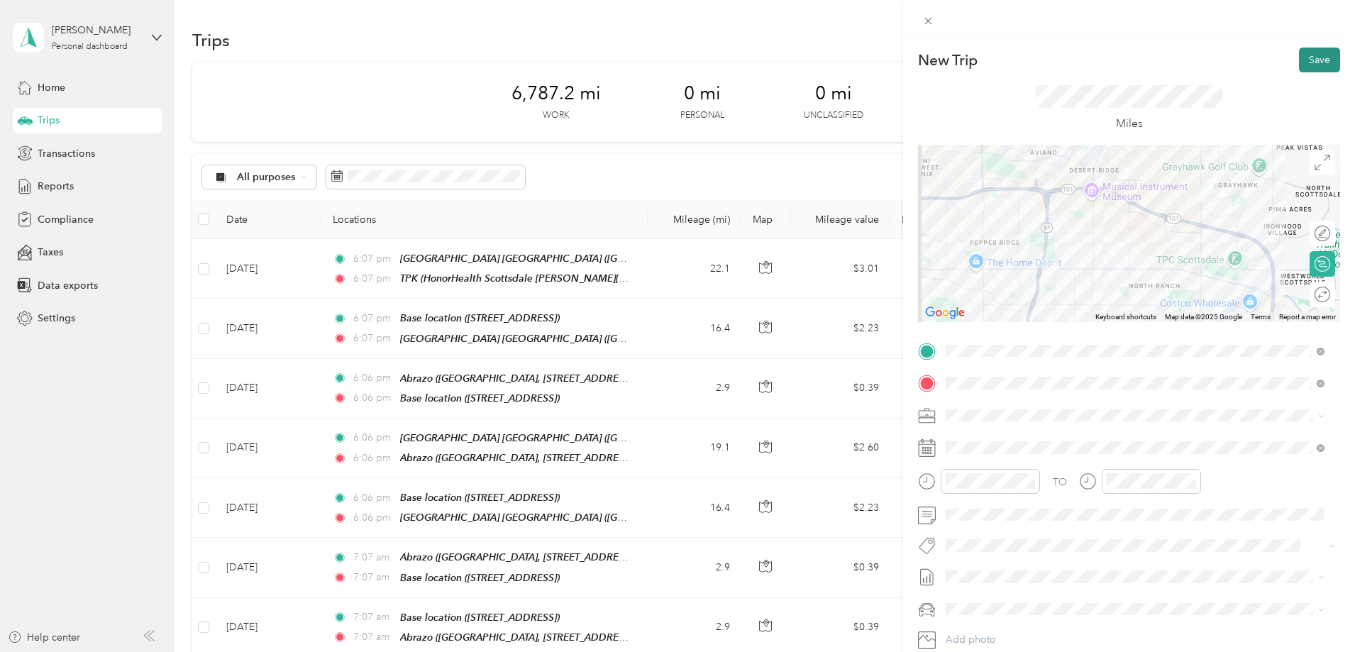
click at [1312, 66] on button "Save" at bounding box center [1319, 60] width 41 height 25
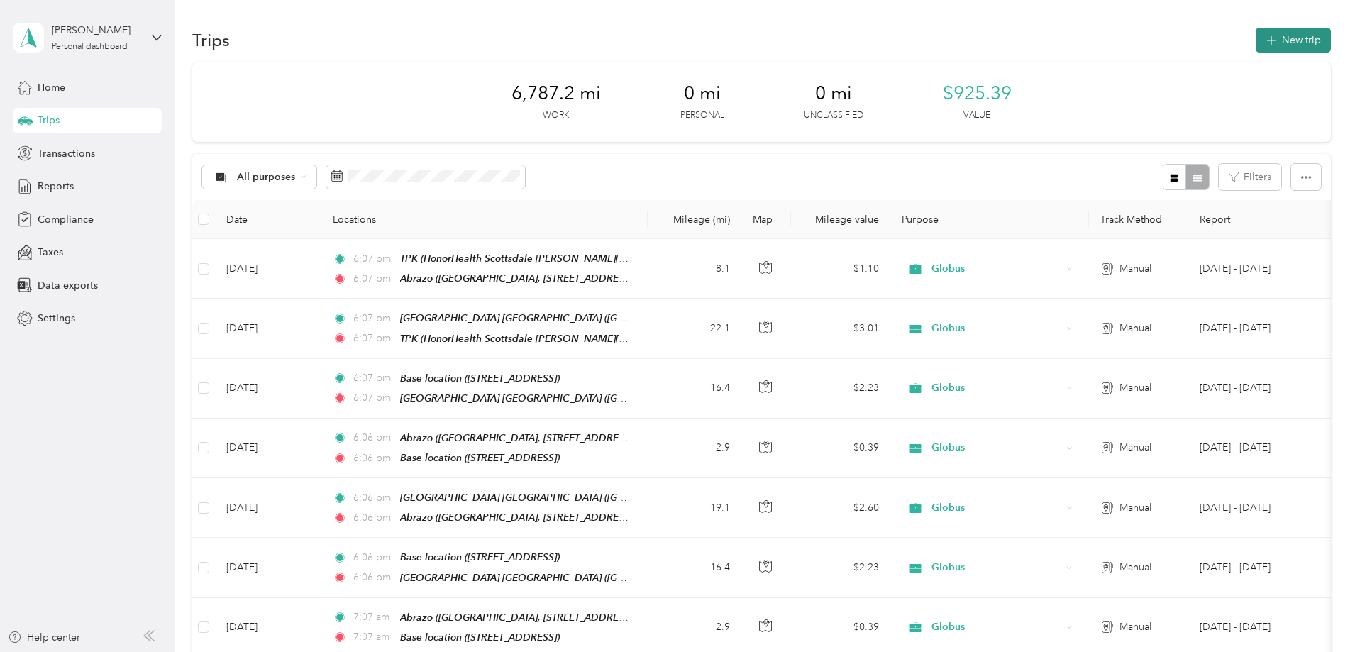
click at [1256, 28] on button "New trip" at bounding box center [1293, 40] width 75 height 25
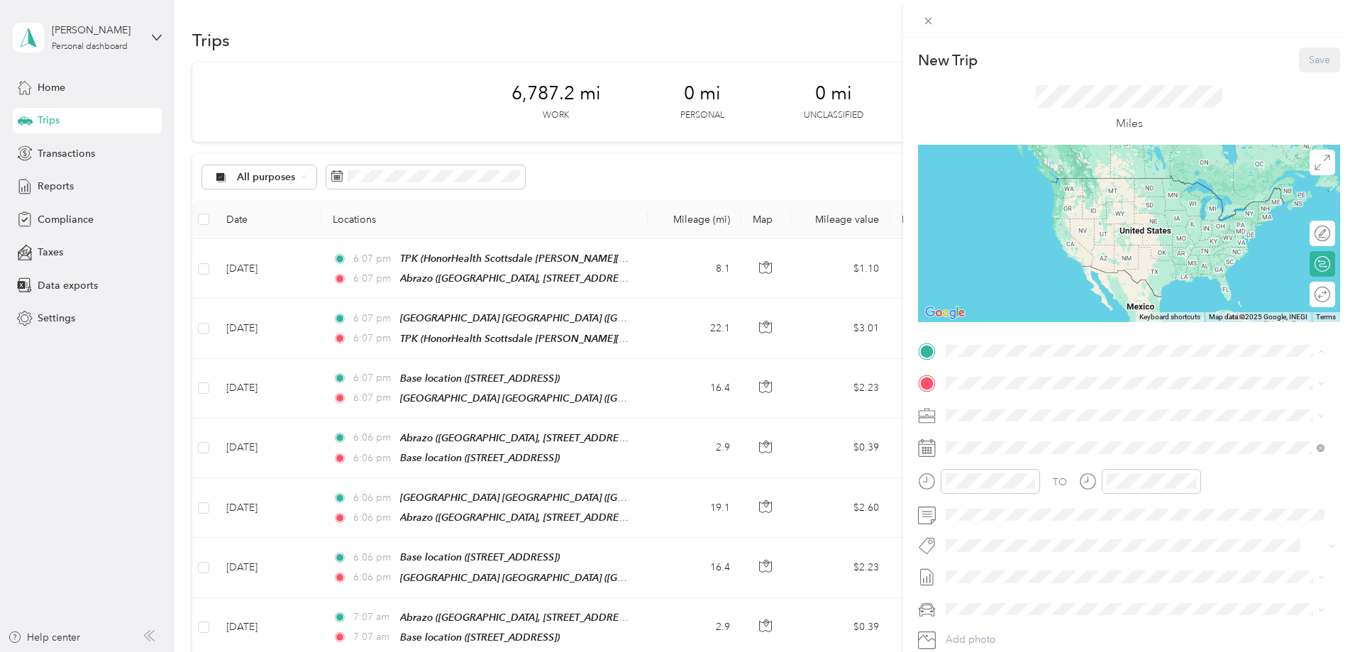
click at [985, 533] on strong "Abrazo" at bounding box center [990, 526] width 34 height 13
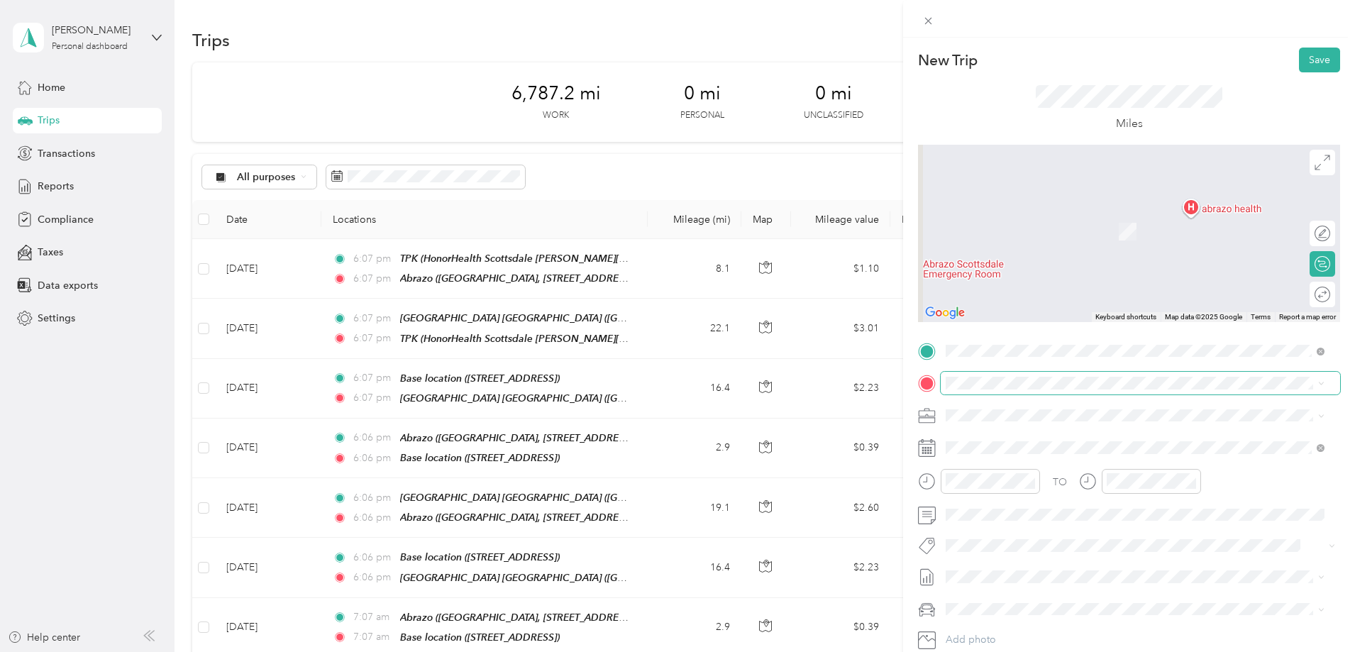
click at [966, 375] on span at bounding box center [1140, 383] width 399 height 23
click at [1002, 520] on div "Base location [STREET_ADDRESS]" at bounding box center [1018, 522] width 90 height 30
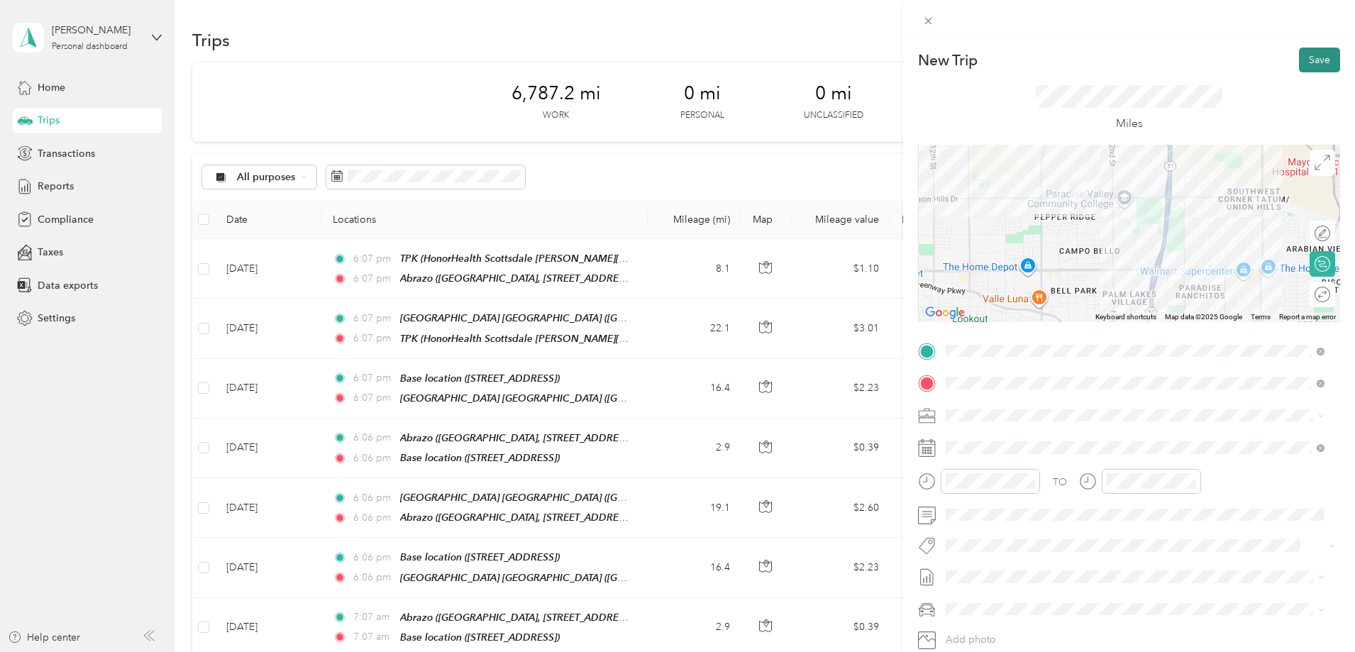
click at [1304, 54] on button "Save" at bounding box center [1319, 60] width 41 height 25
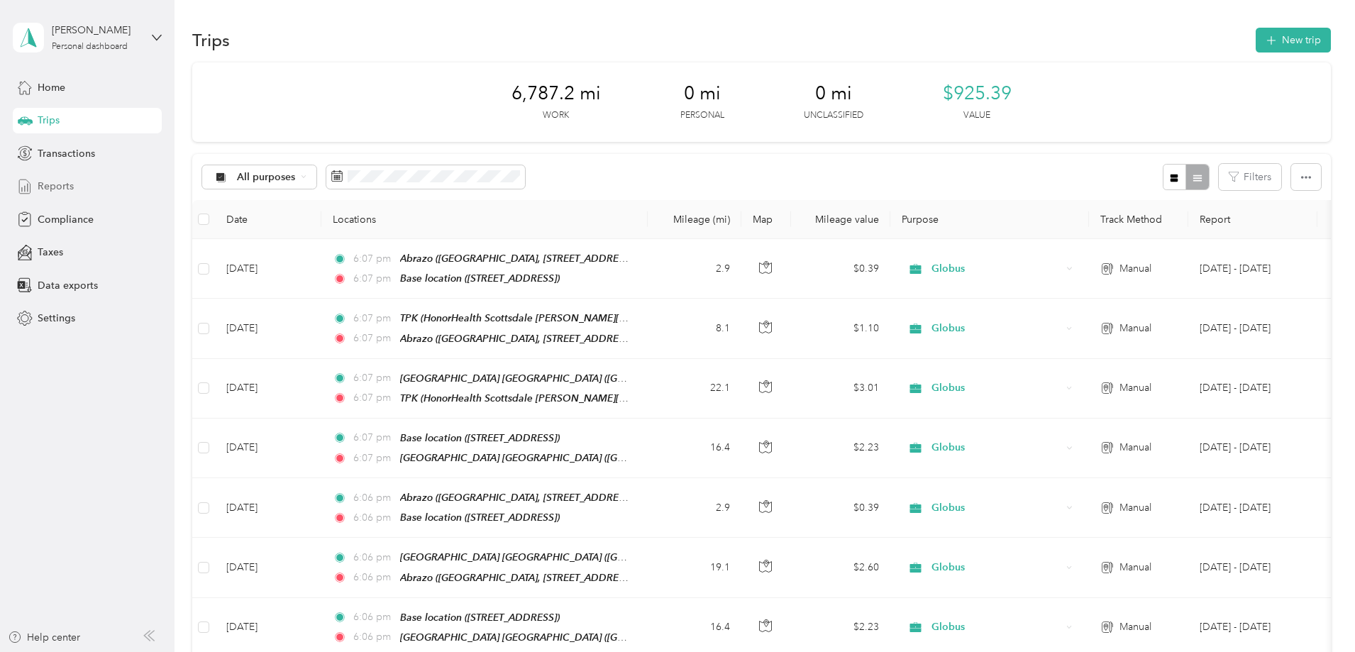
click at [57, 182] on span "Reports" at bounding box center [56, 186] width 36 height 15
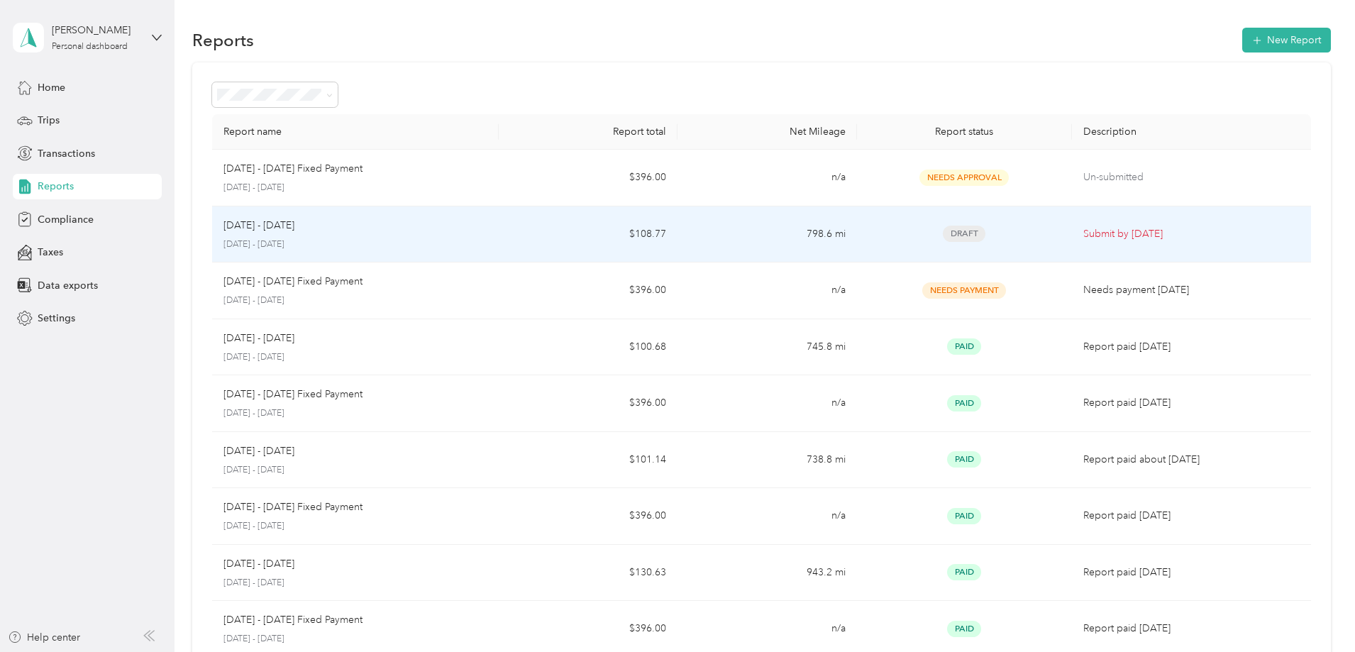
click at [733, 226] on td "798.6 mi" at bounding box center [766, 234] width 179 height 57
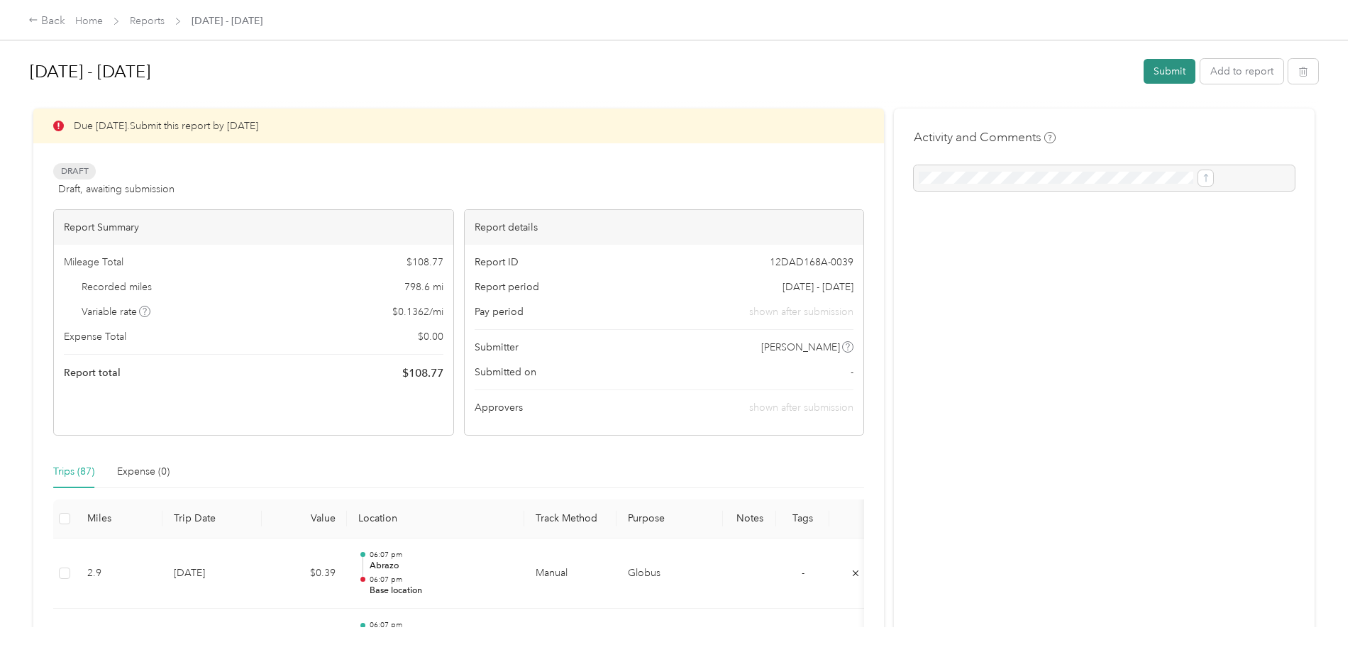
click at [1144, 72] on button "Submit" at bounding box center [1170, 71] width 52 height 25
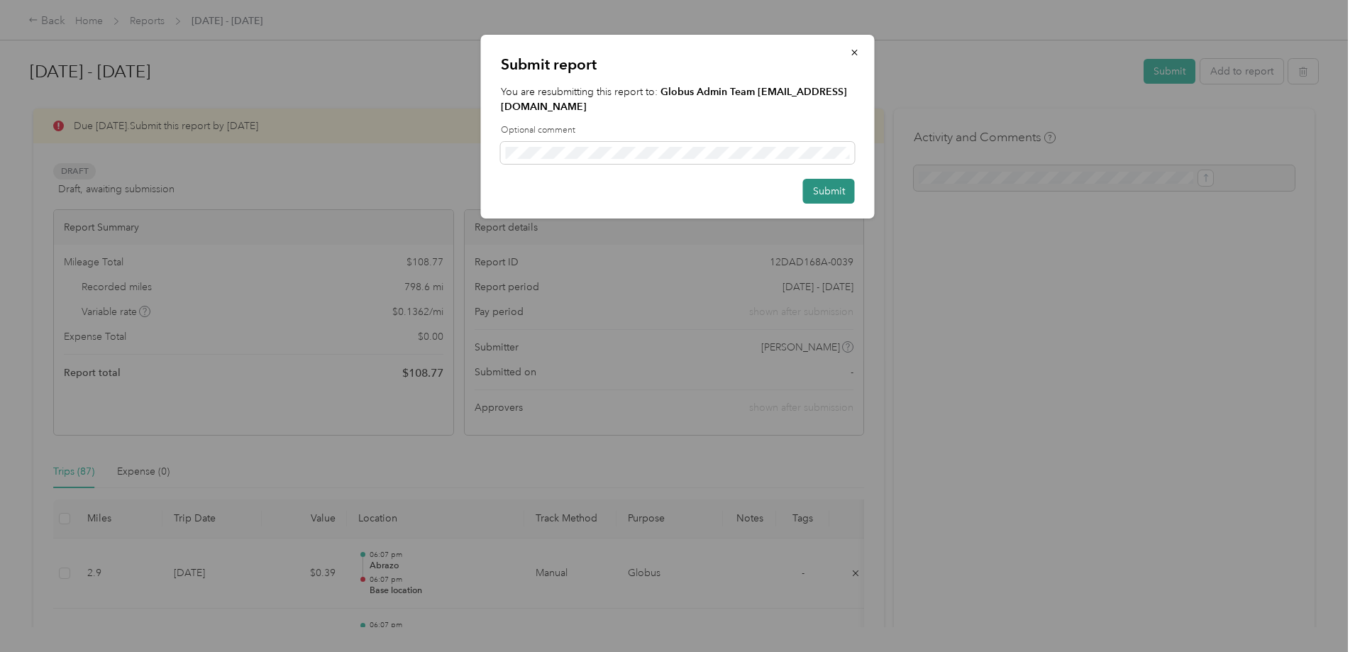
click at [831, 182] on button "Submit" at bounding box center [829, 191] width 52 height 25
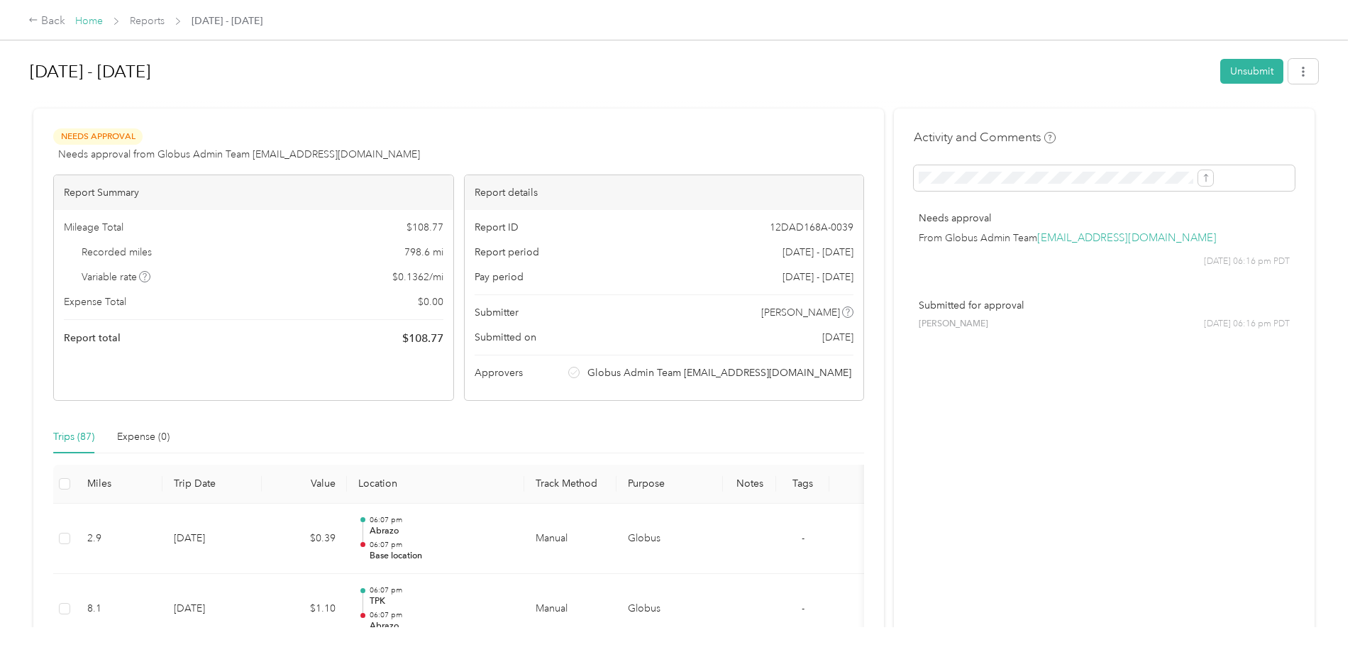
click at [103, 26] on link "Home" at bounding box center [89, 21] width 28 height 12
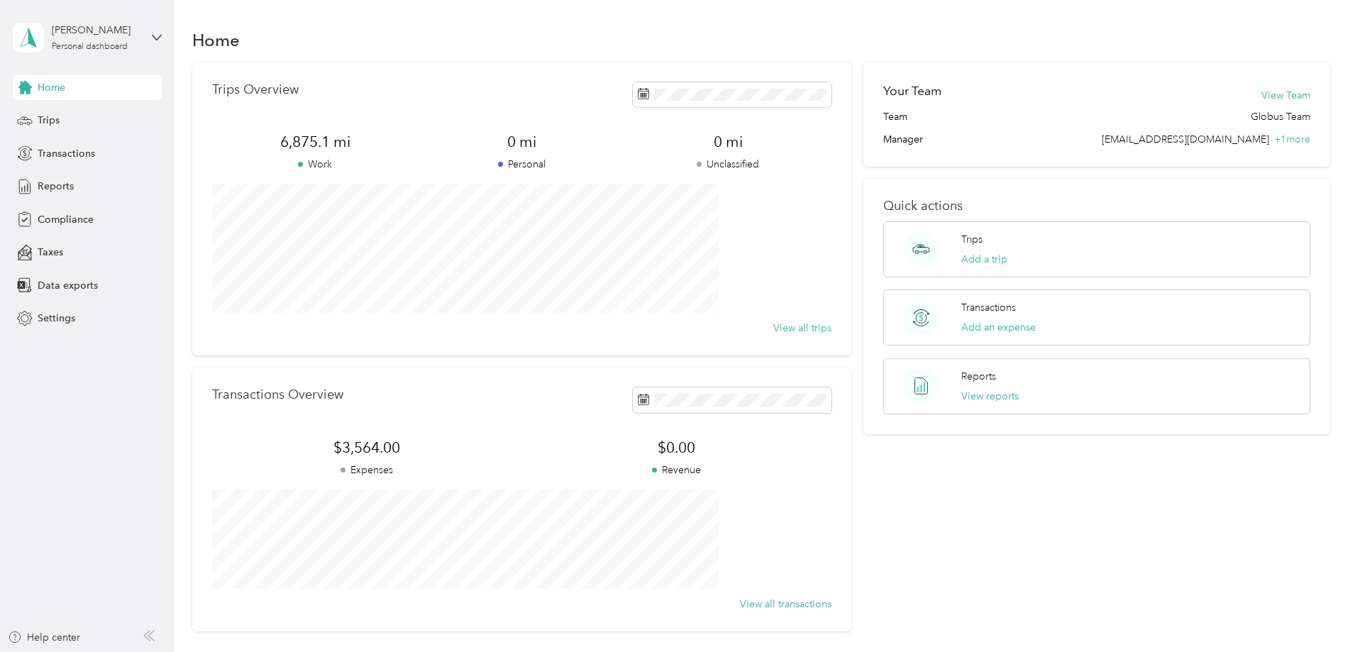
click at [147, 28] on div "[PERSON_NAME] Personal dashboard" at bounding box center [87, 38] width 149 height 50
click at [55, 112] on div "Log out" at bounding box center [53, 108] width 55 height 15
